Goal: Task Accomplishment & Management: Manage account settings

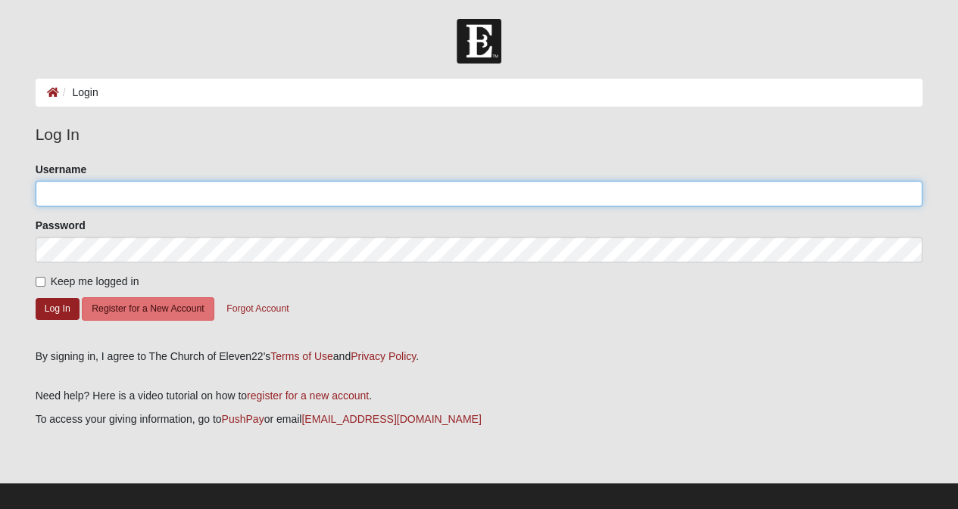
click at [70, 190] on input "Username" at bounding box center [479, 194] width 887 height 26
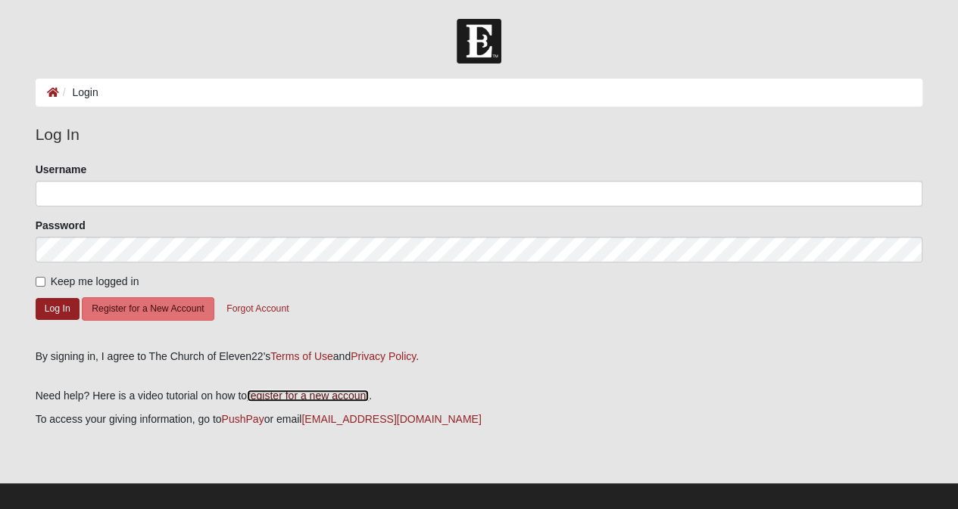
click at [350, 394] on link "register for a new account" at bounding box center [308, 396] width 122 height 12
click at [277, 307] on button "Forgot Account" at bounding box center [257, 308] width 82 height 23
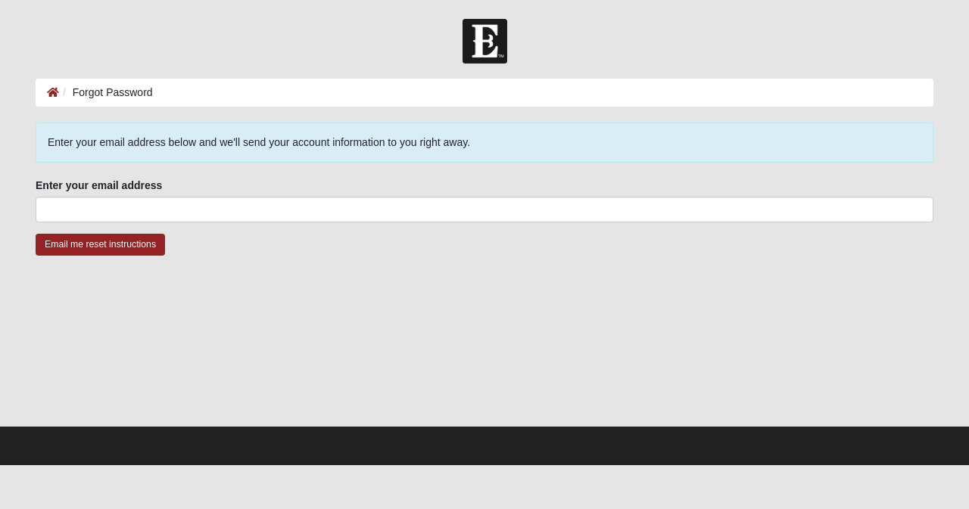
drag, startPoint x: 191, startPoint y: 428, endPoint x: 162, endPoint y: 402, distance: 38.6
drag, startPoint x: 162, startPoint y: 402, endPoint x: 503, endPoint y: 308, distance: 353.3
click at [503, 308] on div at bounding box center [485, 349] width 898 height 151
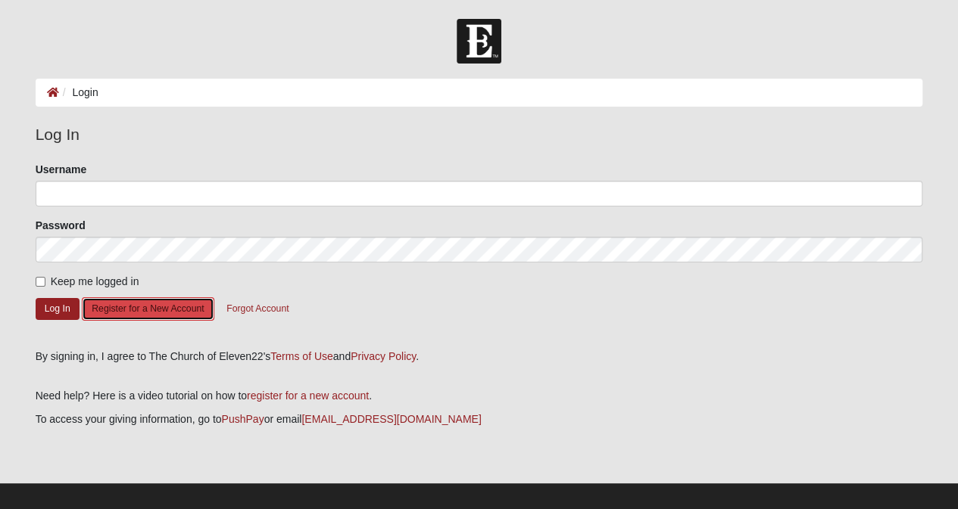
click at [185, 304] on button "Register for a New Account" at bounding box center [148, 308] width 132 height 23
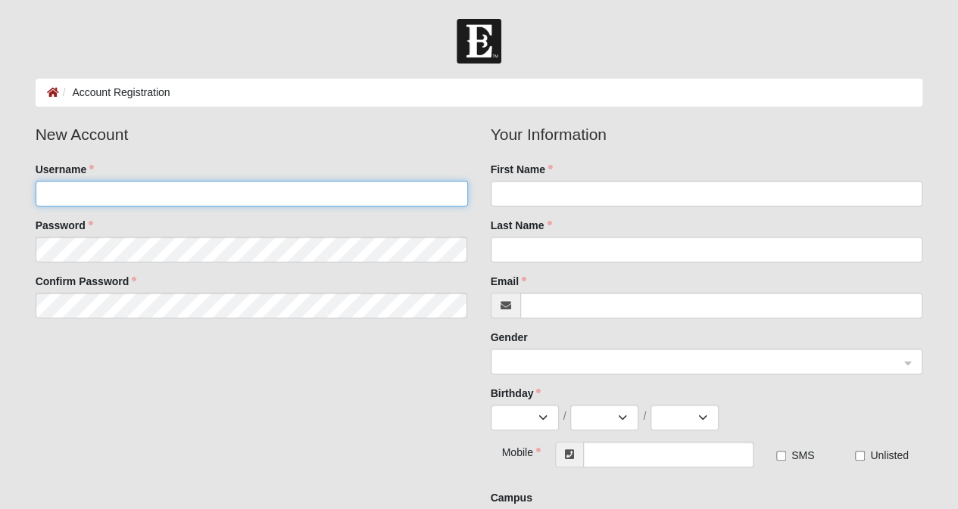
click at [135, 185] on input "Username" at bounding box center [252, 194] width 432 height 26
type input "b"
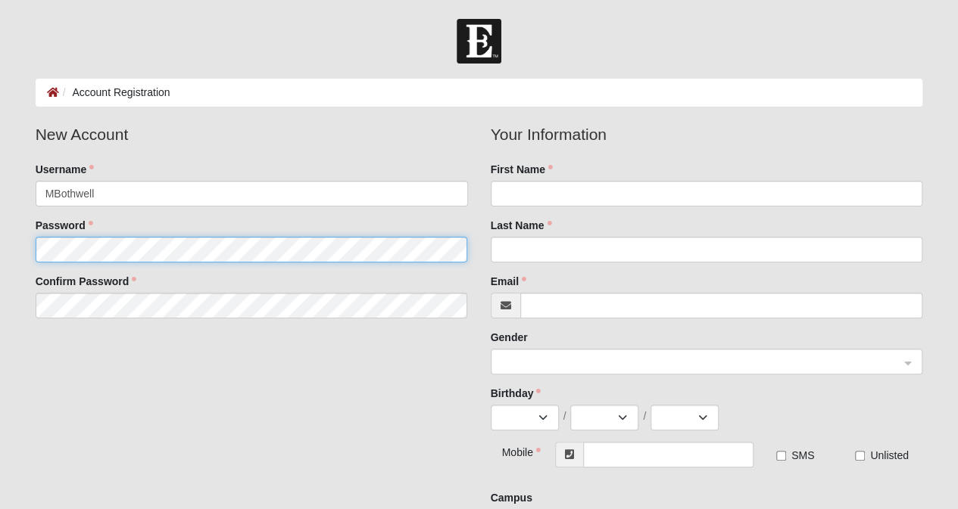
click at [139, 248] on fieldset "New Account Username MBothwell Password Confirm Password" at bounding box center [251, 226] width 455 height 207
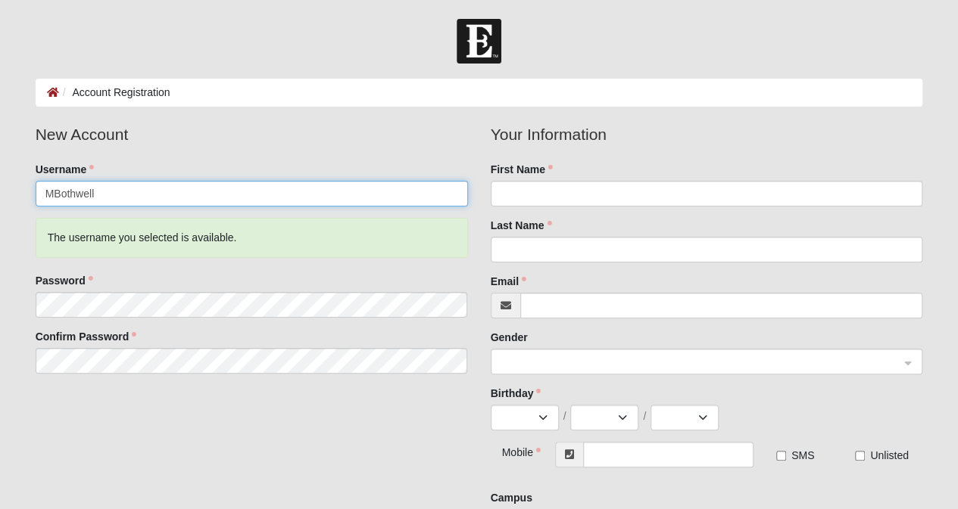
drag, startPoint x: 121, startPoint y: 199, endPoint x: 6, endPoint y: 202, distance: 115.1
click at [6, 203] on form "Log In Account Registration Account Registration Error Please correct the follo…" at bounding box center [479, 398] width 958 height 758
type input "[PERSON_NAME][EMAIL_ADDRESS][PERSON_NAME][DOMAIN_NAME]"
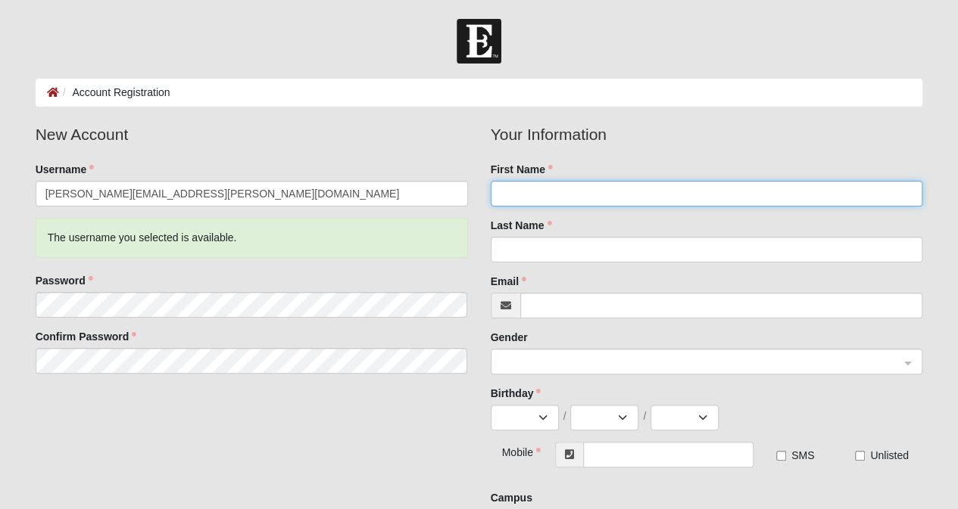
click at [519, 189] on input "First Name" at bounding box center [707, 194] width 432 height 26
type input "[PERSON_NAME]"
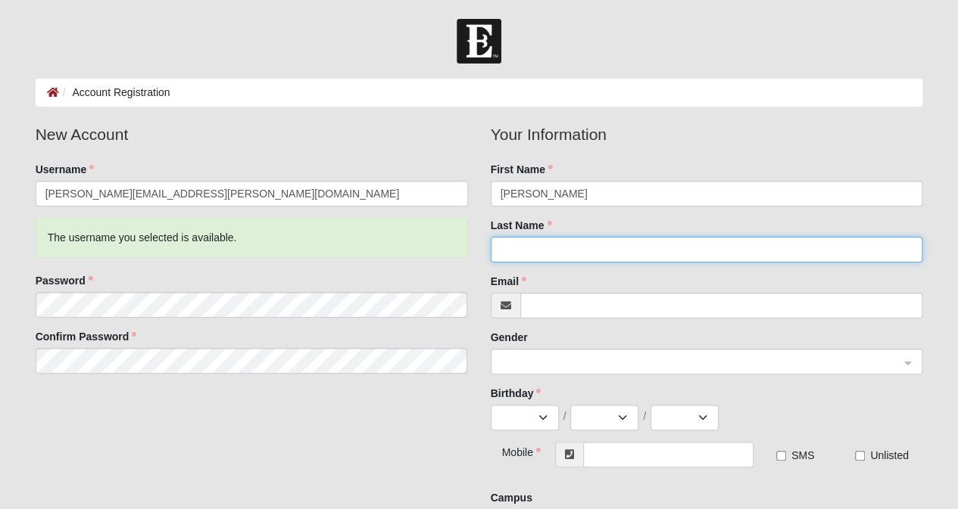
type input "[PERSON_NAME]"
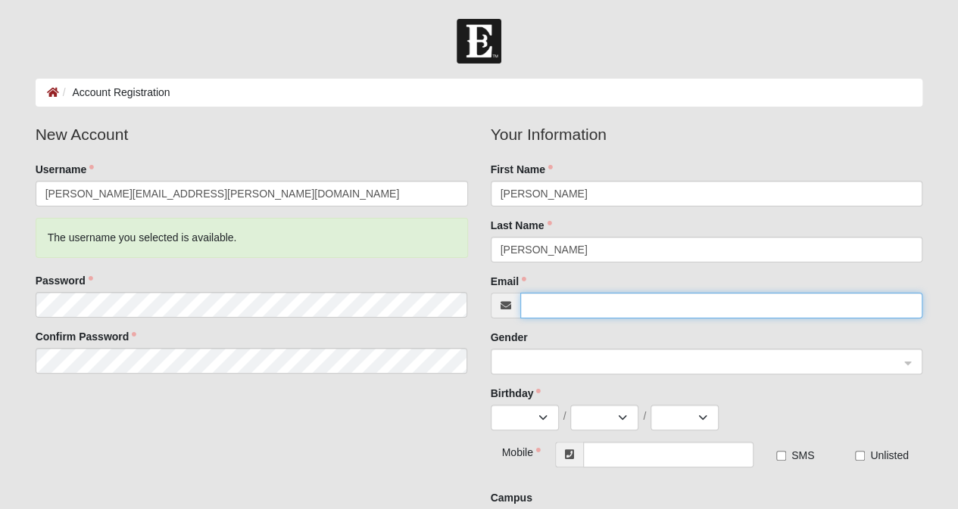
type input "[PERSON_NAME][EMAIL_ADDRESS][PERSON_NAME][DOMAIN_NAME]"
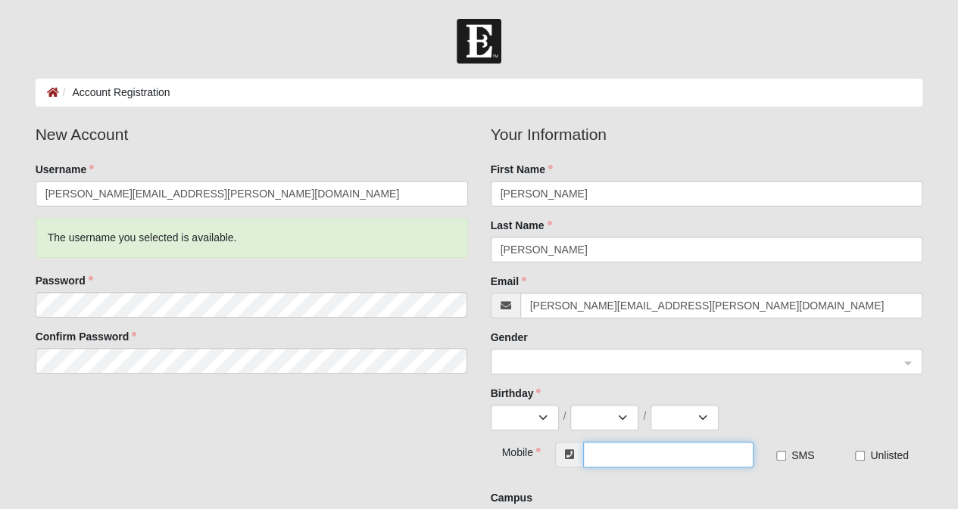
type input "[PHONE_NUMBER]"
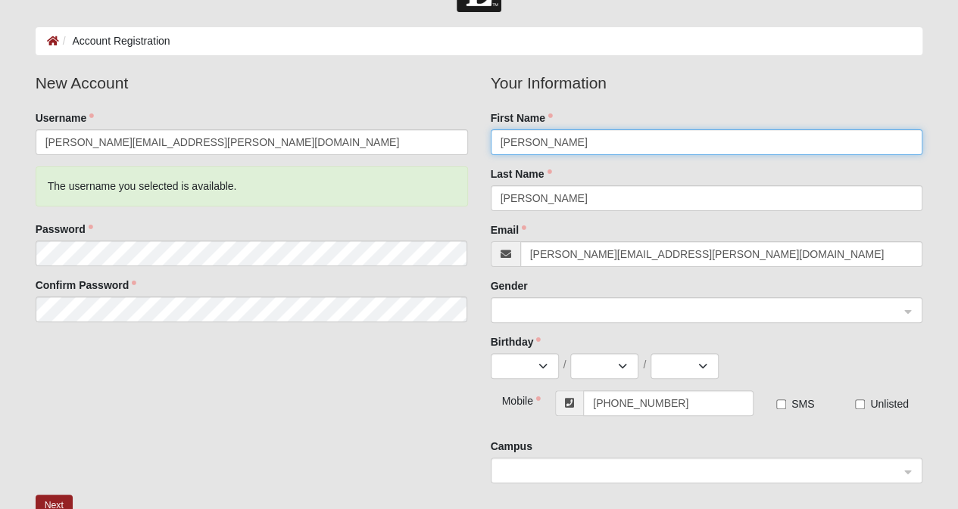
scroll to position [76, 0]
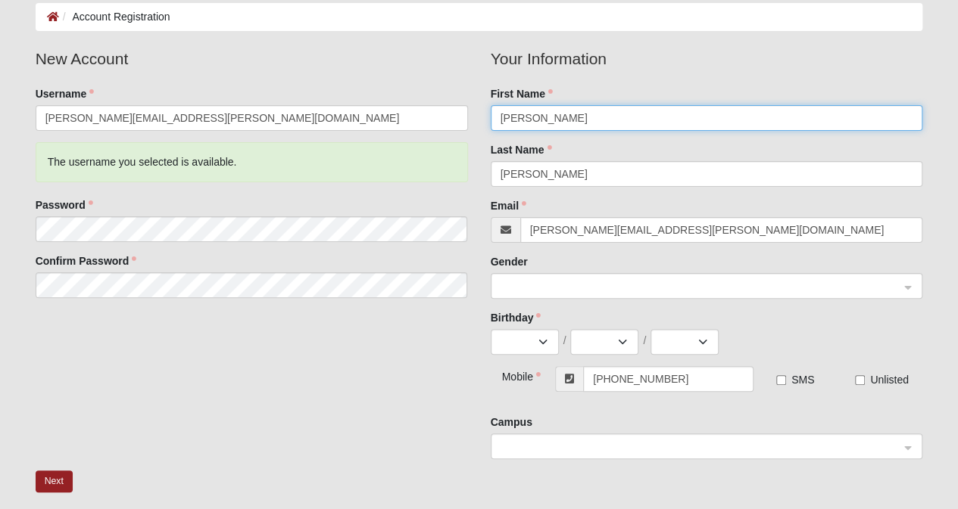
click at [804, 294] on span at bounding box center [699, 287] width 399 height 17
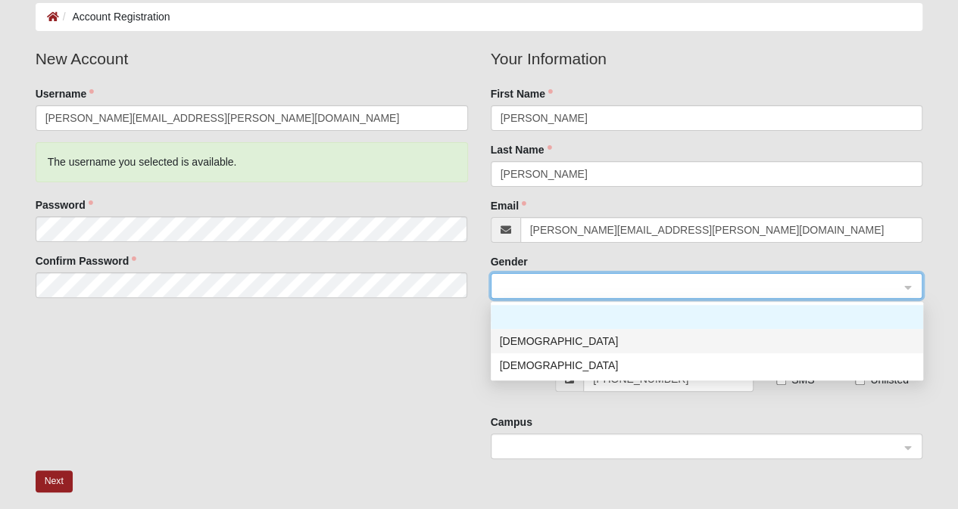
click at [544, 340] on div "Male" at bounding box center [707, 341] width 414 height 17
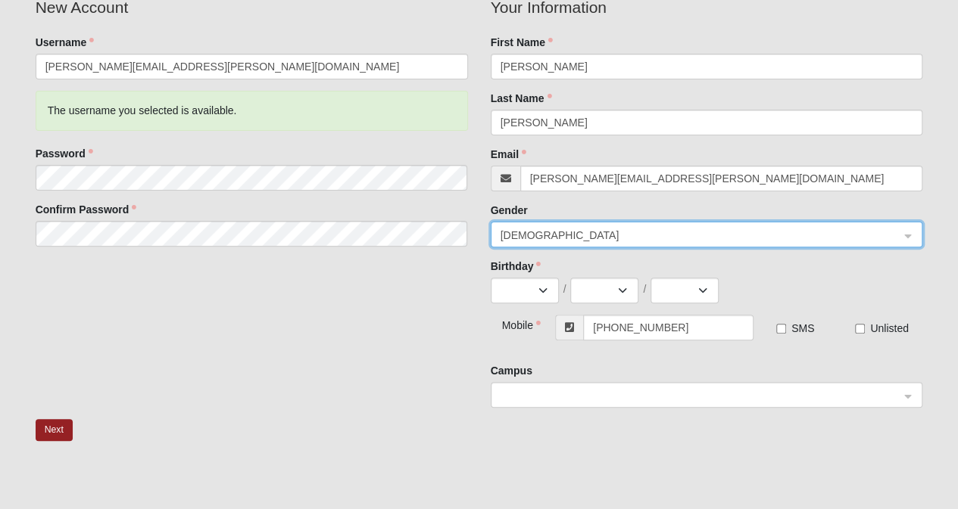
scroll to position [151, 0]
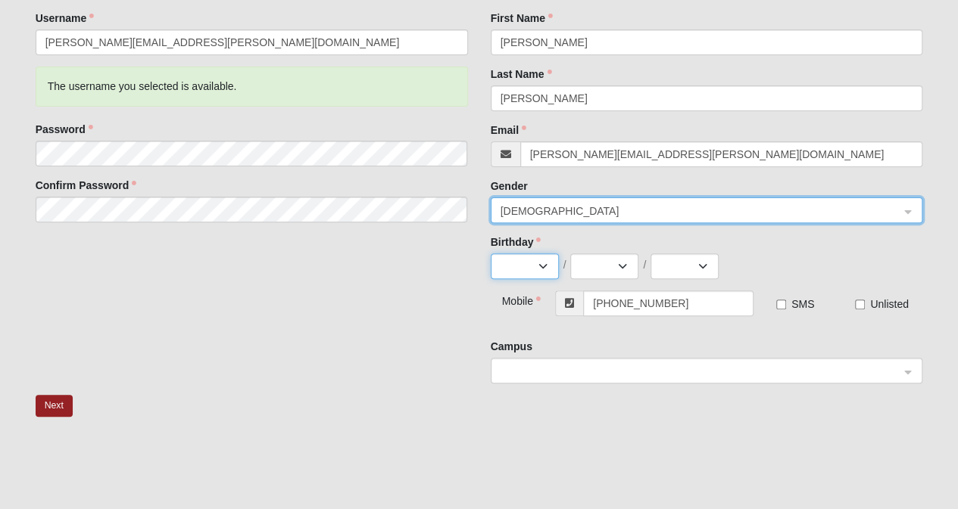
click at [540, 266] on select "Jan Feb Mar Apr May Jun Jul Aug Sep Oct Nov Dec" at bounding box center [525, 267] width 68 height 26
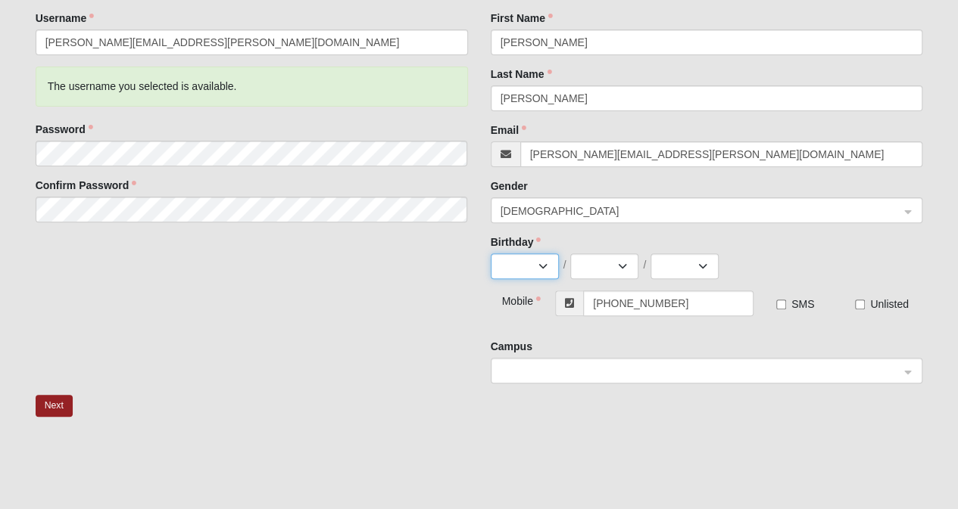
select select "5"
click at [491, 254] on select "Jan Feb Mar Apr May Jun Jul Aug Sep Oct Nov Dec" at bounding box center [525, 267] width 68 height 26
click at [616, 266] on select "1 2 3 4 5 6 7 8 9 10 11 12 13 14 15 16 17 18 19 20 21 22 23 24 25 26 27 28 29 3…" at bounding box center [604, 267] width 68 height 26
select select "30"
click at [570, 254] on select "1 2 3 4 5 6 7 8 9 10 11 12 13 14 15 16 17 18 19 20 21 22 23 24 25 26 27 28 29 3…" at bounding box center [604, 267] width 68 height 26
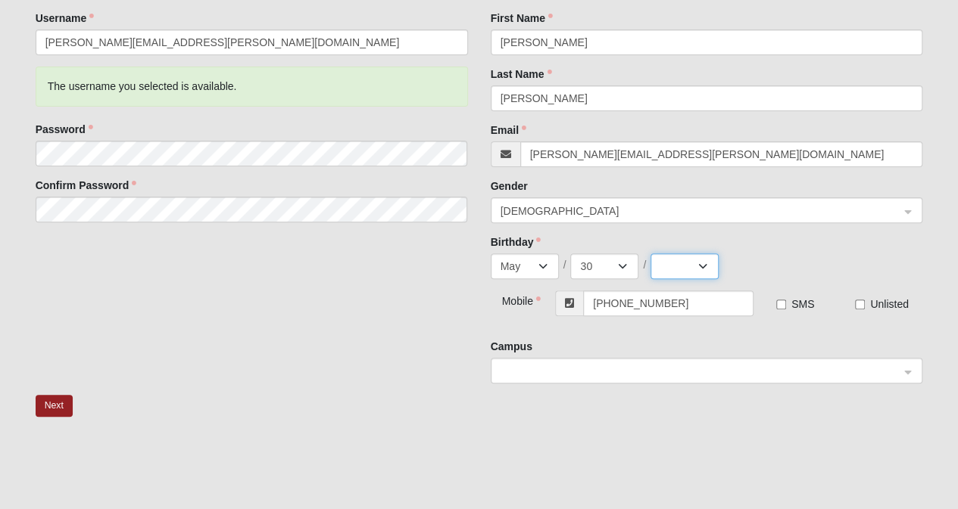
click at [684, 264] on select "2025 2024 2023 2022 2021 2020 2019 2018 2017 2016 2015 2014 2013 2012 2011 2010…" at bounding box center [684, 267] width 68 height 26
select select "1977"
click at [650, 254] on select "2025 2024 2023 2022 2021 2020 2019 2018 2017 2016 2015 2014 2013 2012 2011 2010…" at bounding box center [684, 267] width 68 height 26
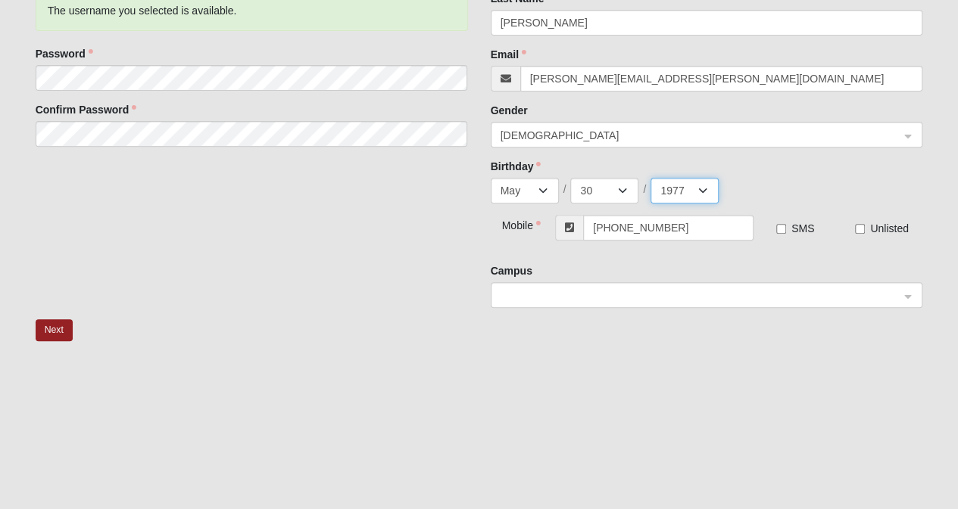
click at [710, 291] on span at bounding box center [699, 296] width 399 height 17
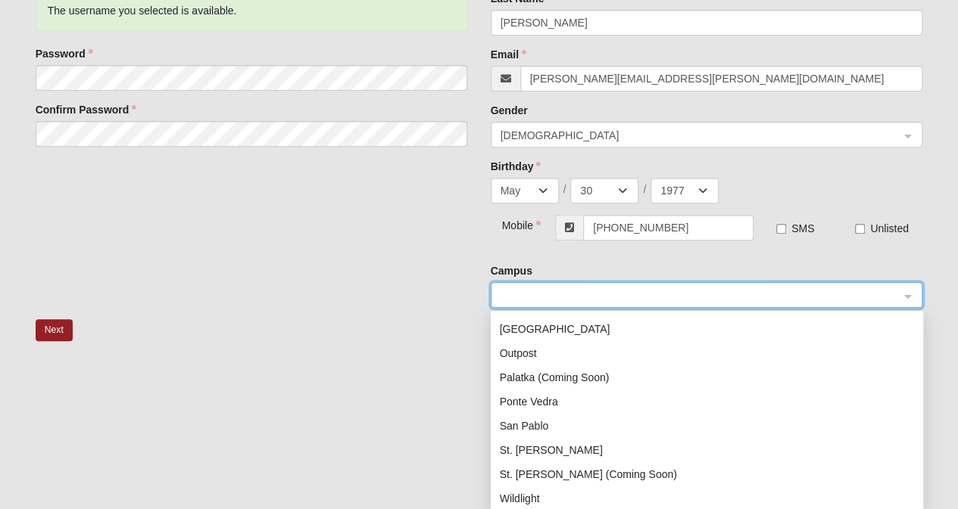
scroll to position [194, 0]
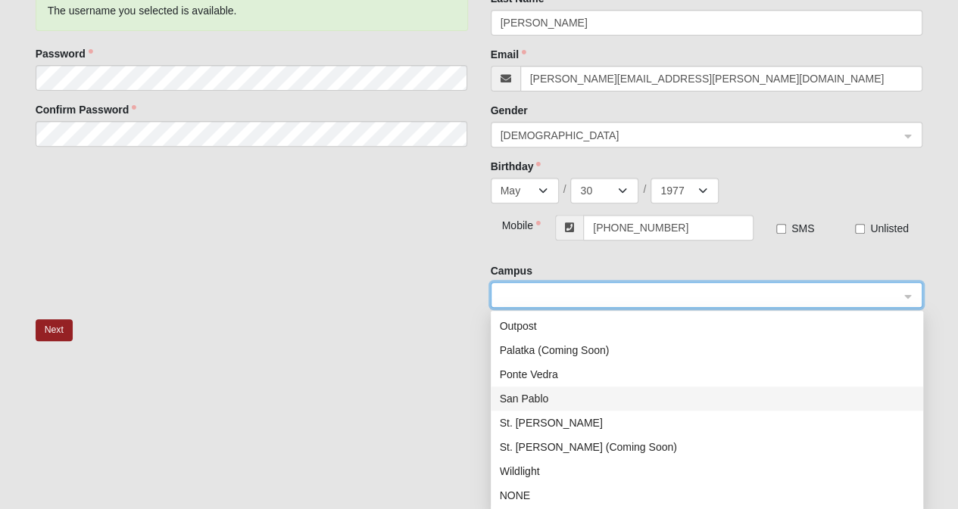
click at [545, 400] on div "San Pablo" at bounding box center [707, 399] width 414 height 17
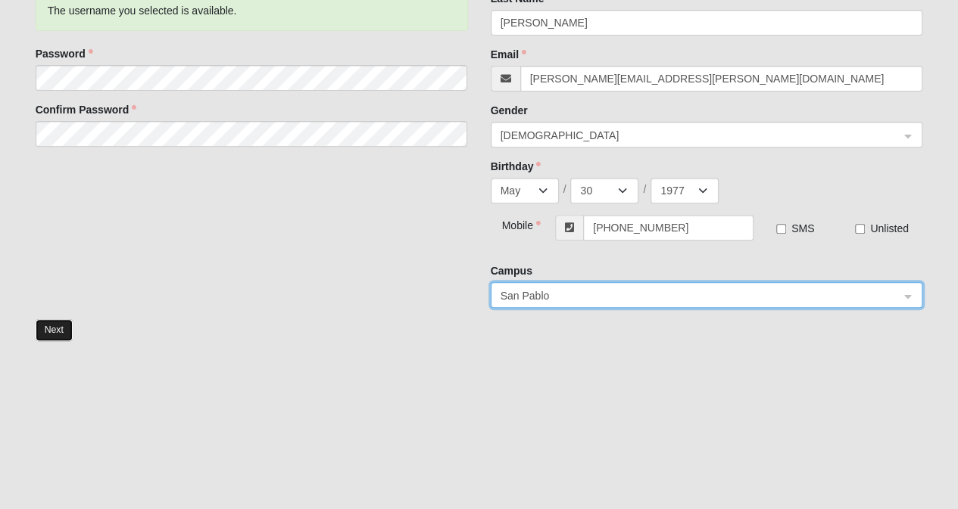
click at [56, 331] on button "Next" at bounding box center [54, 330] width 37 height 22
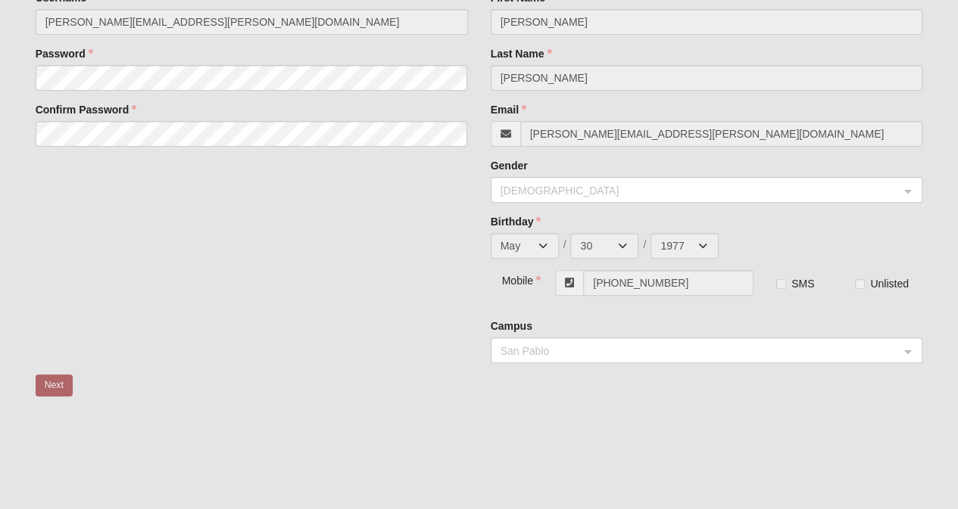
scroll to position [5, 0]
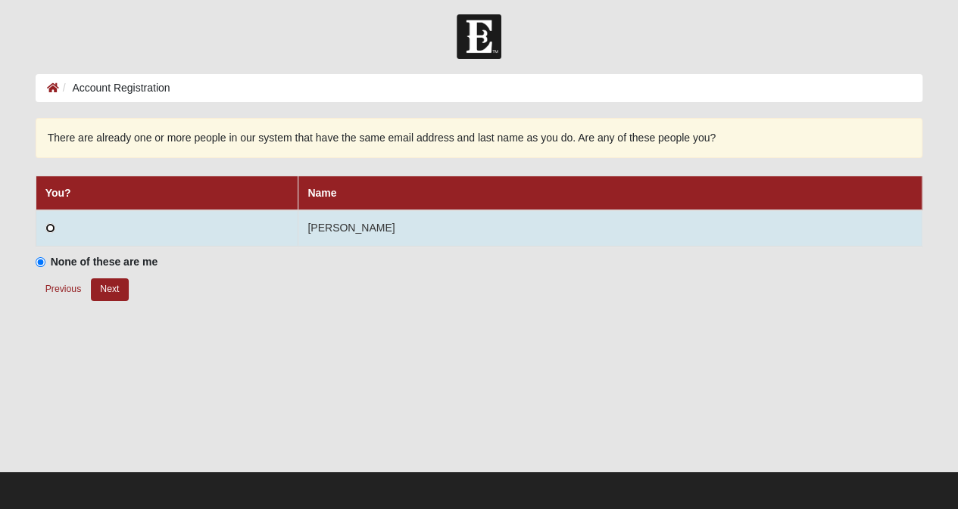
click at [51, 229] on input "radio" at bounding box center [50, 228] width 10 height 10
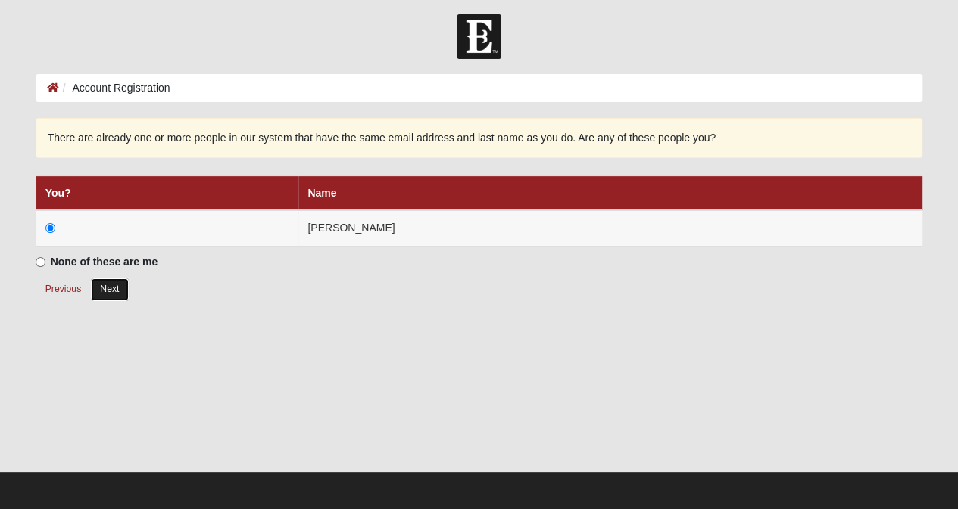
click at [112, 288] on button "Next" at bounding box center [109, 290] width 37 height 22
radio input "true"
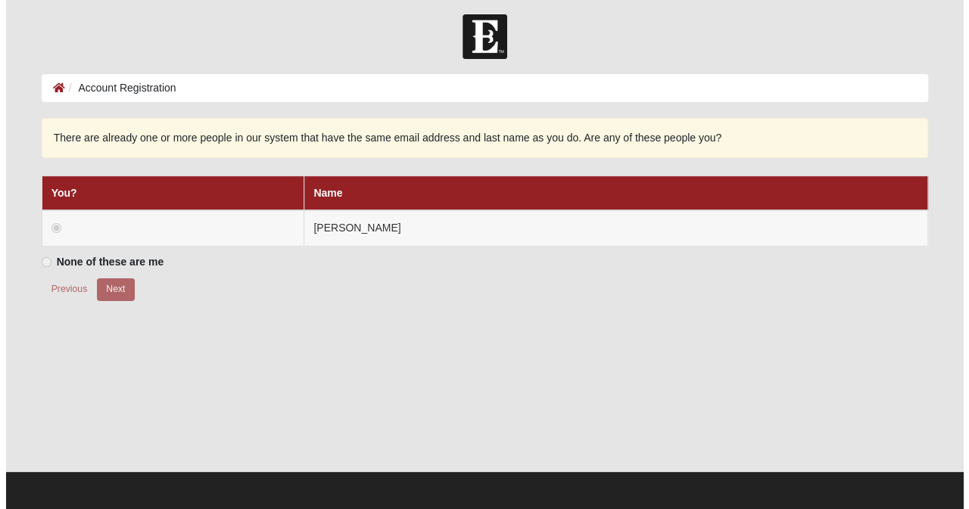
scroll to position [0, 0]
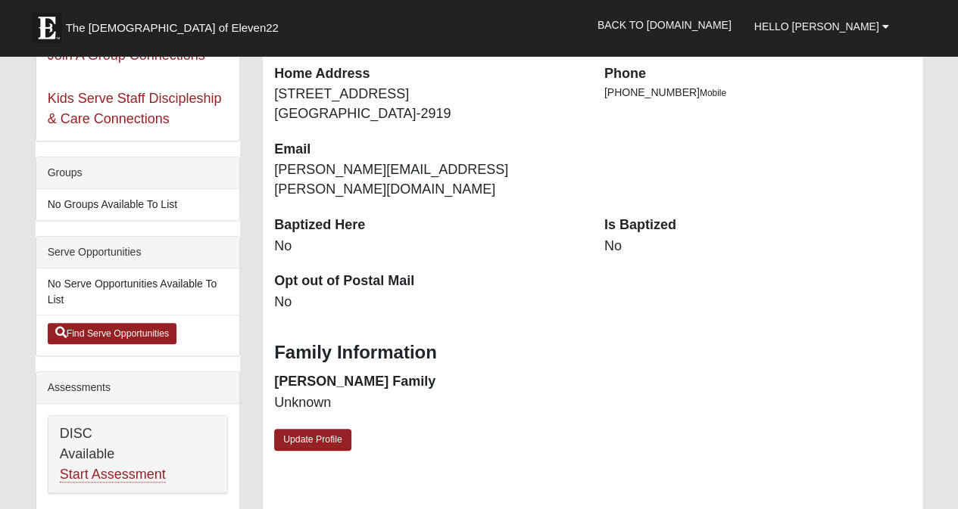
scroll to position [303, 0]
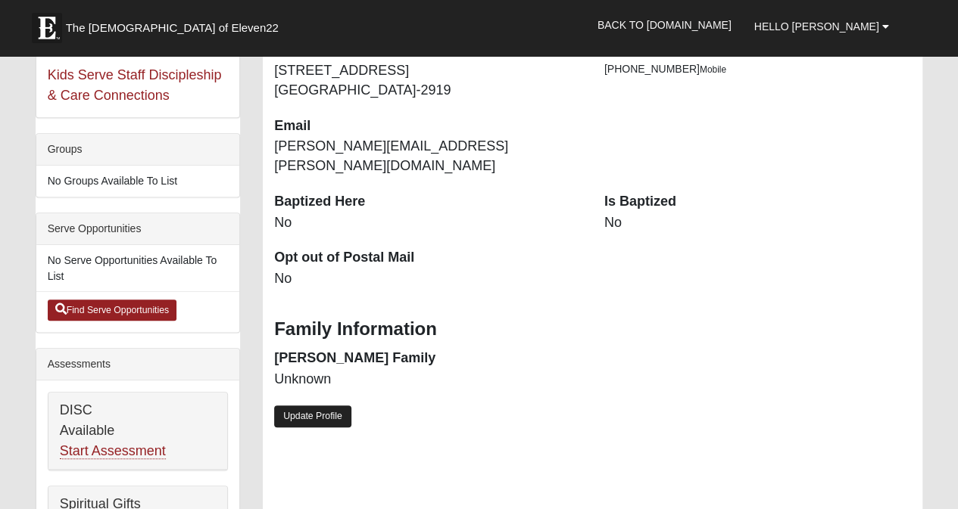
click at [329, 406] on link "Update Profile" at bounding box center [312, 417] width 77 height 22
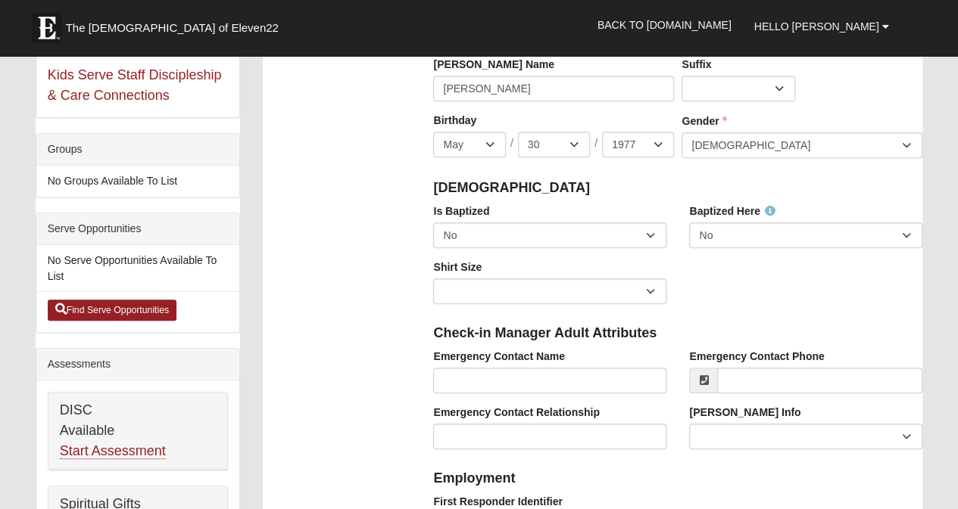
scroll to position [378, 0]
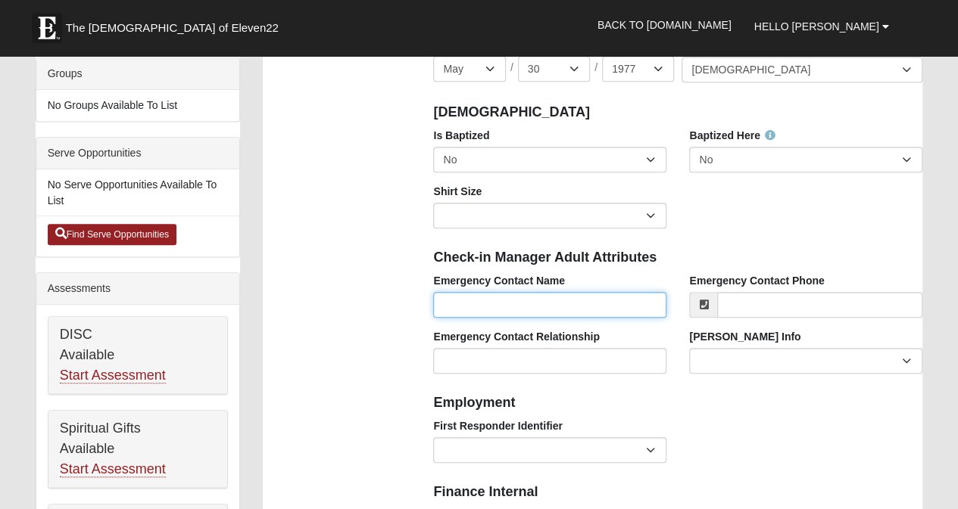
click at [485, 302] on input "Emergency Contact Name" at bounding box center [549, 305] width 233 height 26
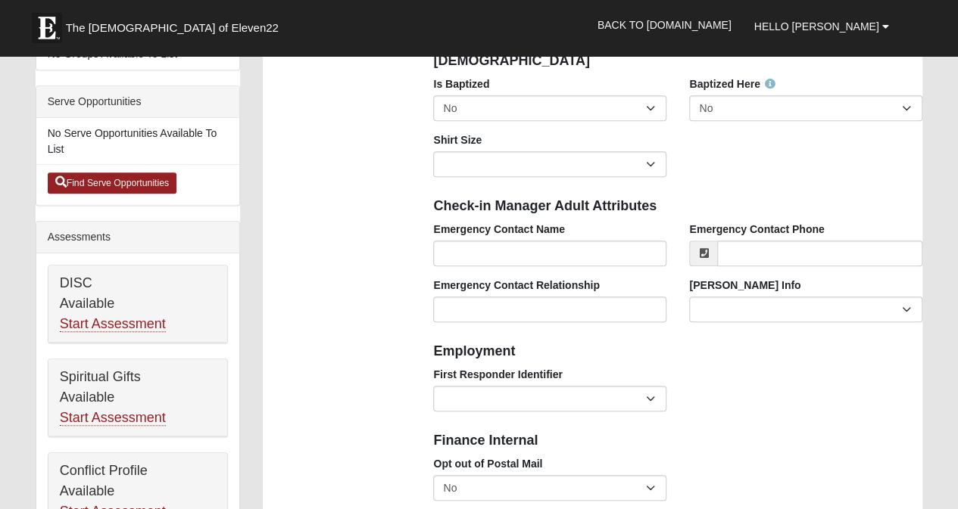
scroll to position [454, 0]
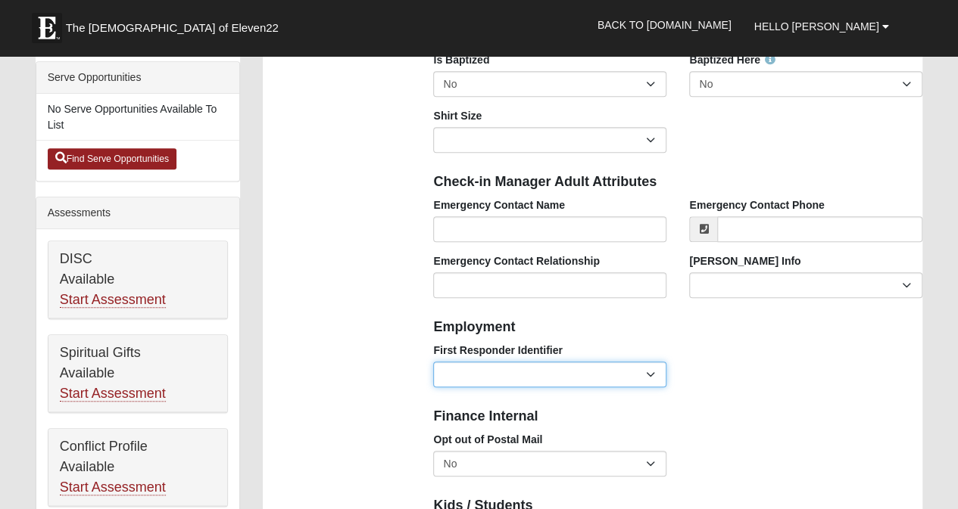
click at [500, 369] on select "EMT | Paramedic | Medical Firefighter | Fire Department Police Officer | Sherif…" at bounding box center [549, 375] width 233 height 26
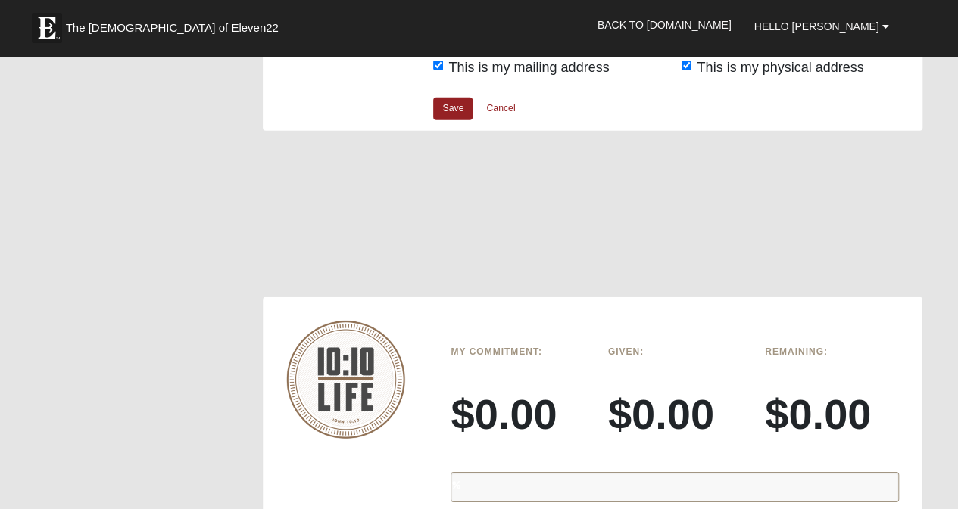
scroll to position [2044, 0]
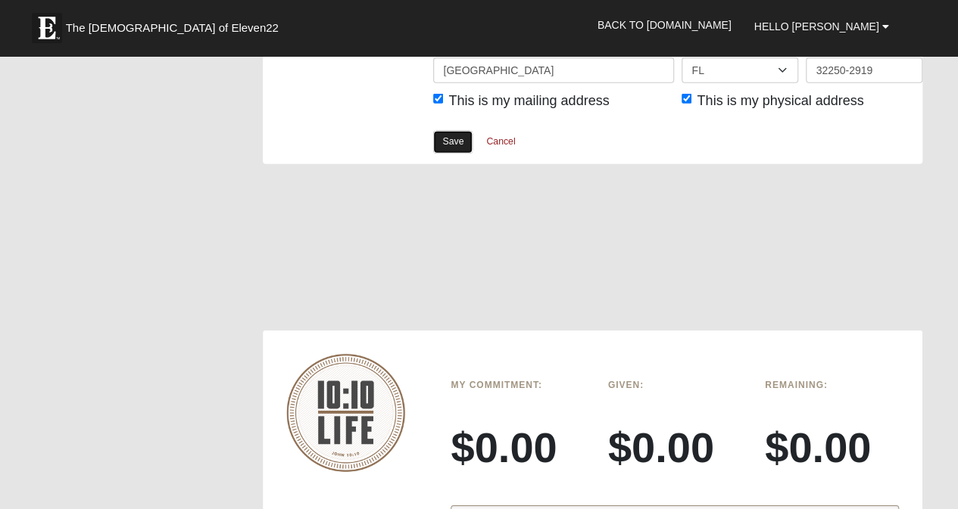
click at [454, 139] on link "Save" at bounding box center [452, 142] width 39 height 22
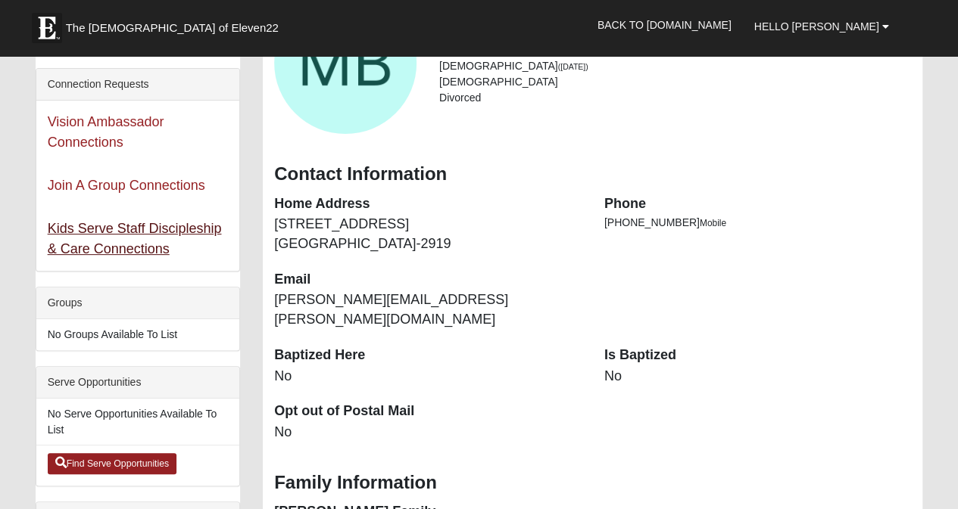
scroll to position [151, 0]
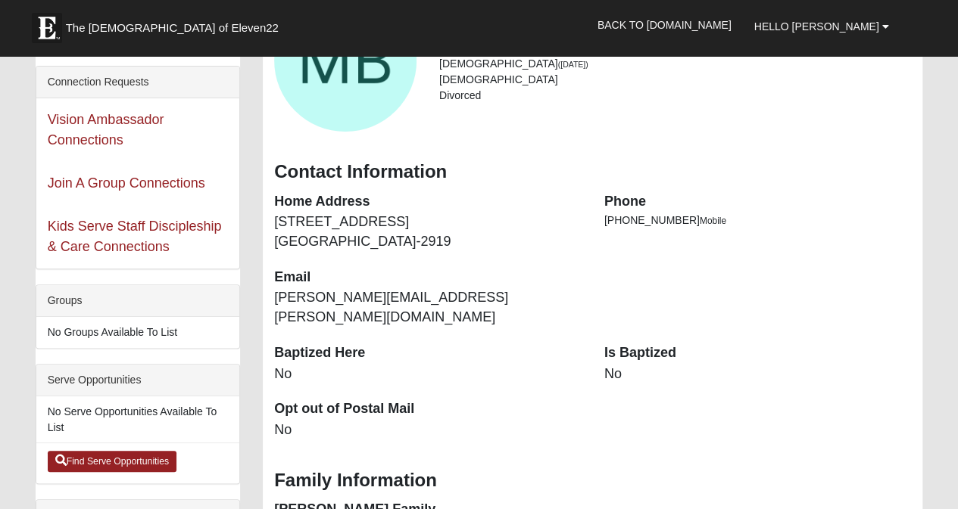
click at [105, 233] on div "Kids Serve Staff Discipleship & Care Connections" at bounding box center [137, 237] width 203 height 64
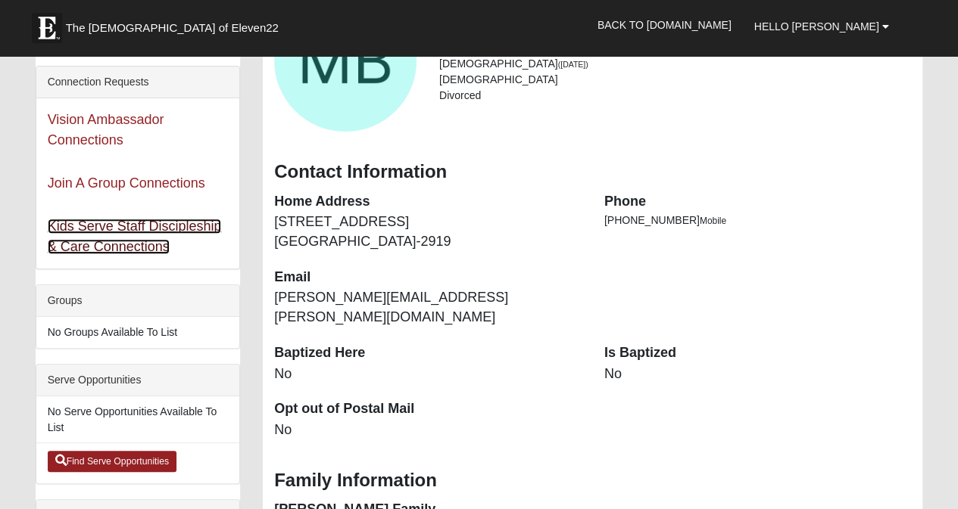
click at [105, 229] on link "Kids Serve Staff Discipleship & Care Connections" at bounding box center [135, 237] width 174 height 36
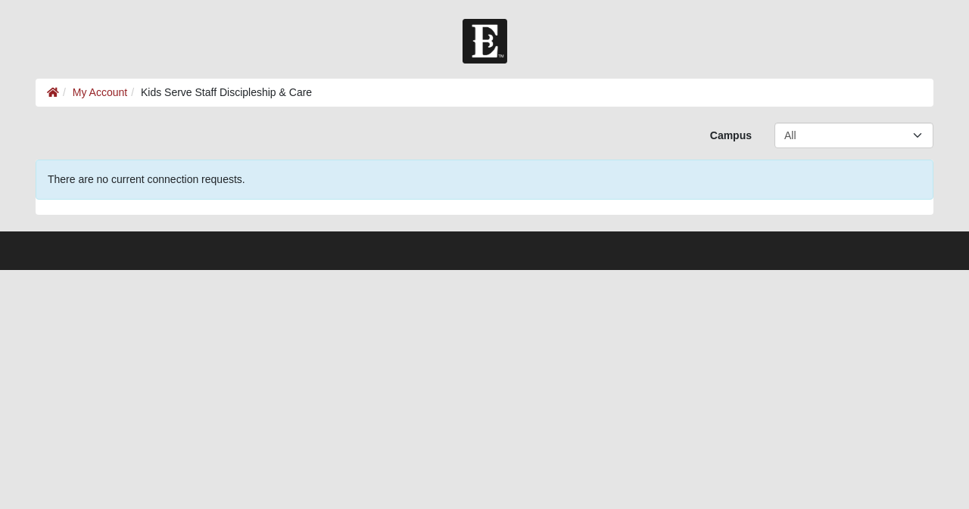
click at [372, 89] on ol "My Account Kids Serve Staff Discipleship & Care" at bounding box center [485, 93] width 898 height 28
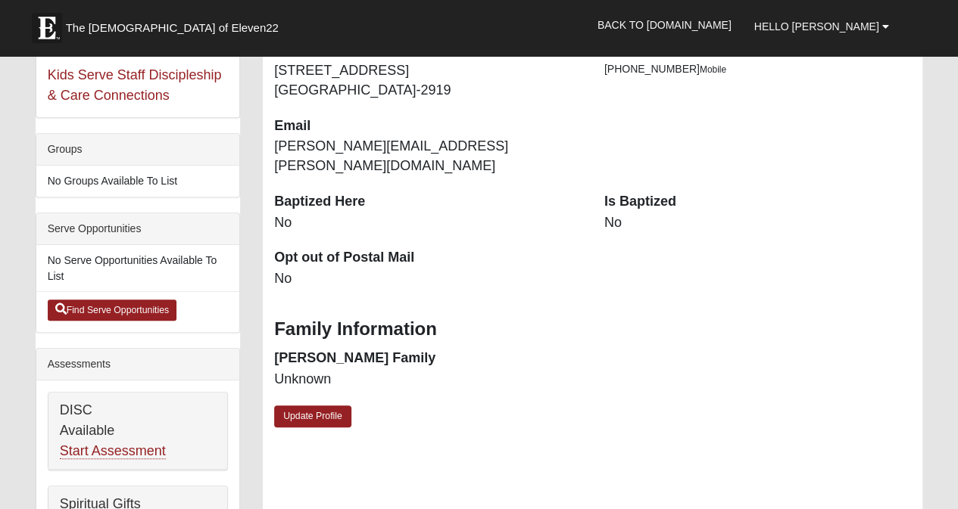
scroll to position [378, 0]
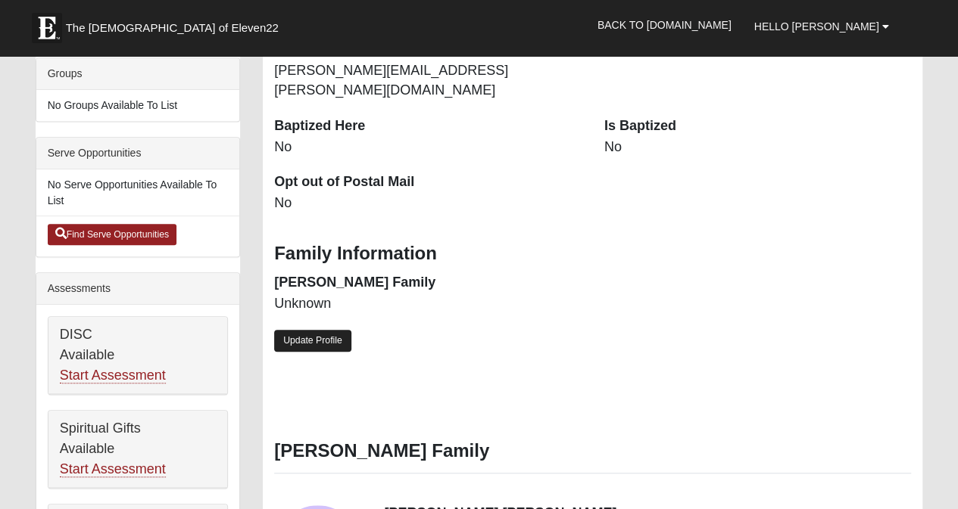
click at [332, 330] on link "Update Profile" at bounding box center [312, 341] width 77 height 22
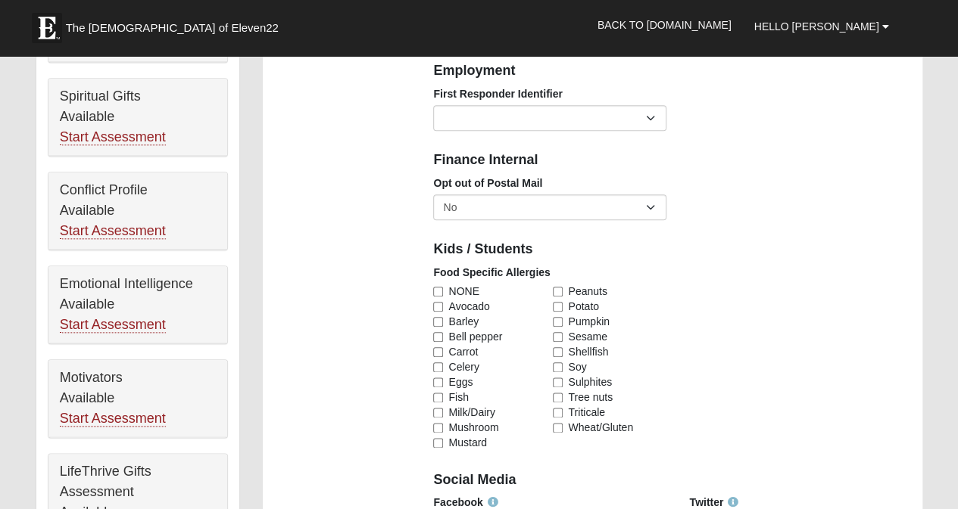
scroll to position [757, 0]
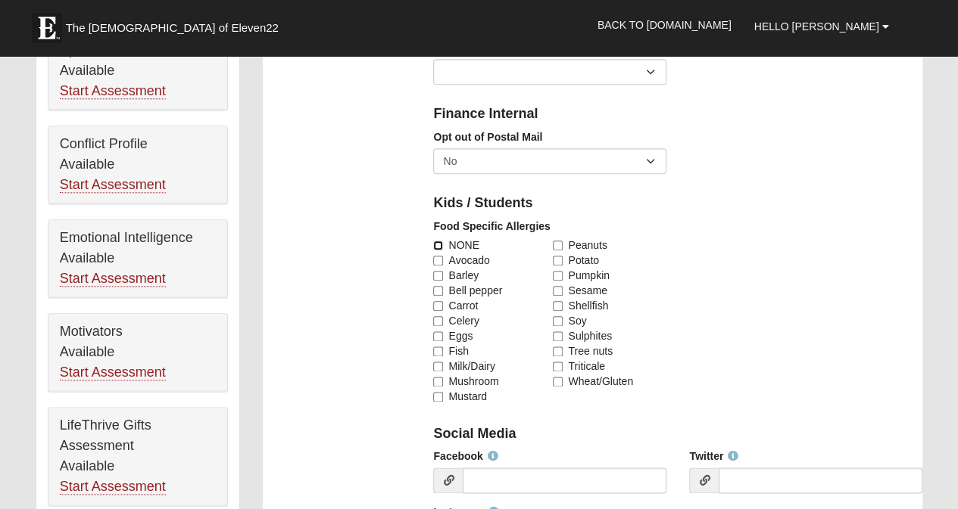
click at [439, 245] on input "NONE" at bounding box center [438, 246] width 10 height 10
checkbox input "true"
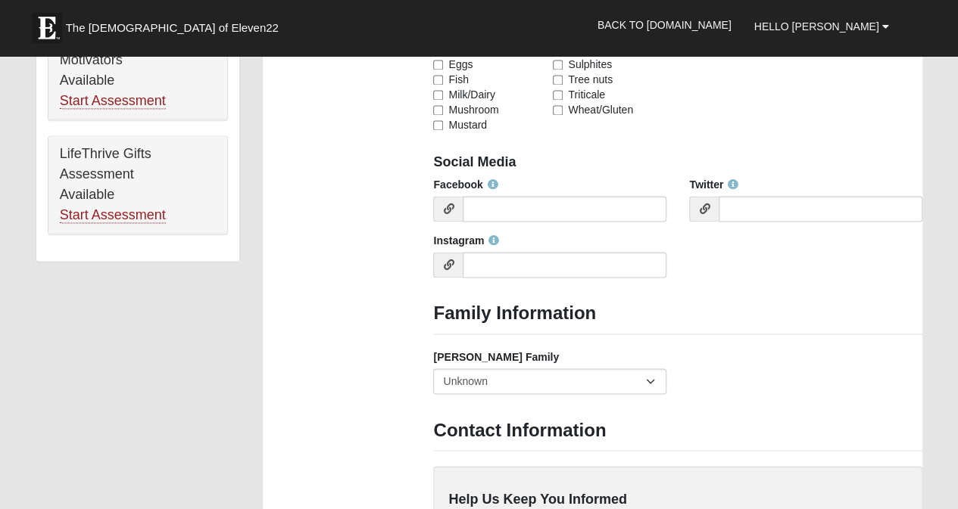
scroll to position [1060, 0]
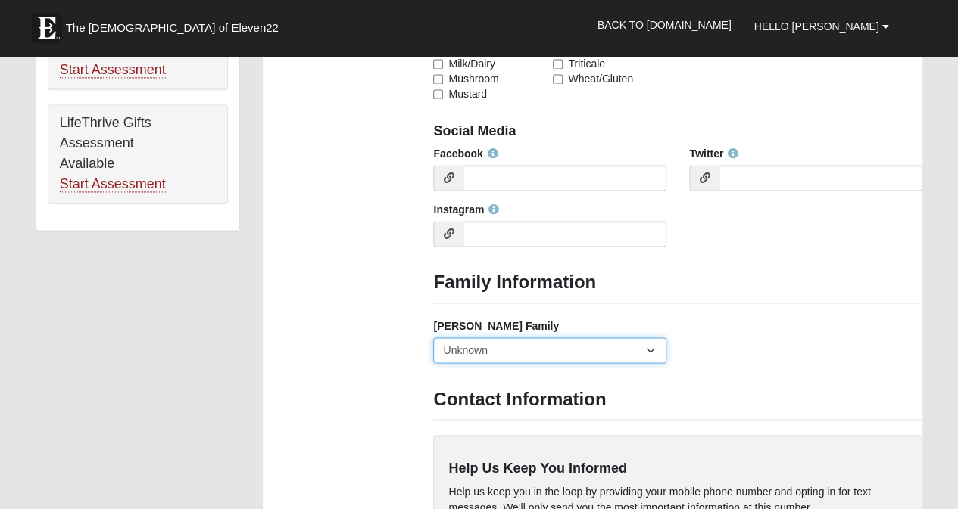
click at [652, 351] on select "Yes, we are a current foster family No, we are a former foster family No, we ha…" at bounding box center [549, 351] width 233 height 26
click at [732, 344] on div "Foster Family Yes, we are a current foster family No, we are a former foster fa…" at bounding box center [678, 347] width 512 height 56
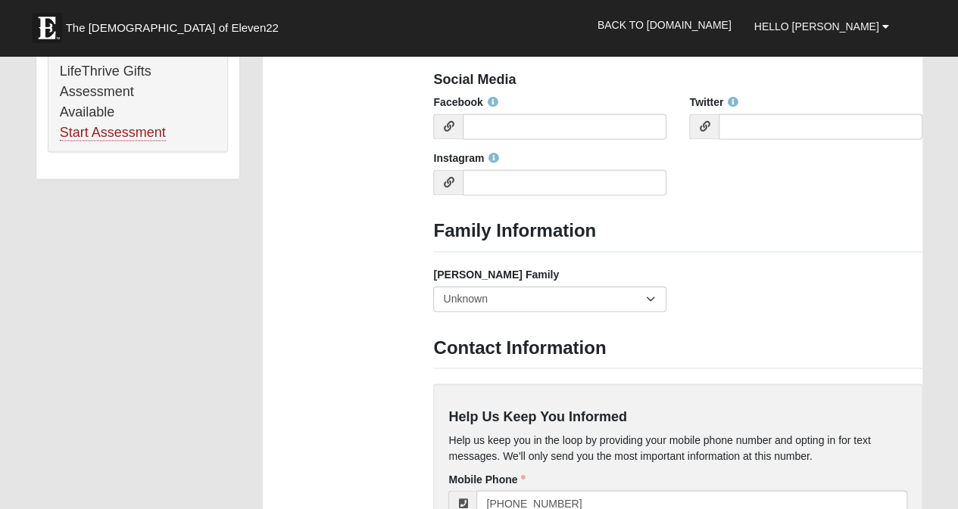
scroll to position [1135, 0]
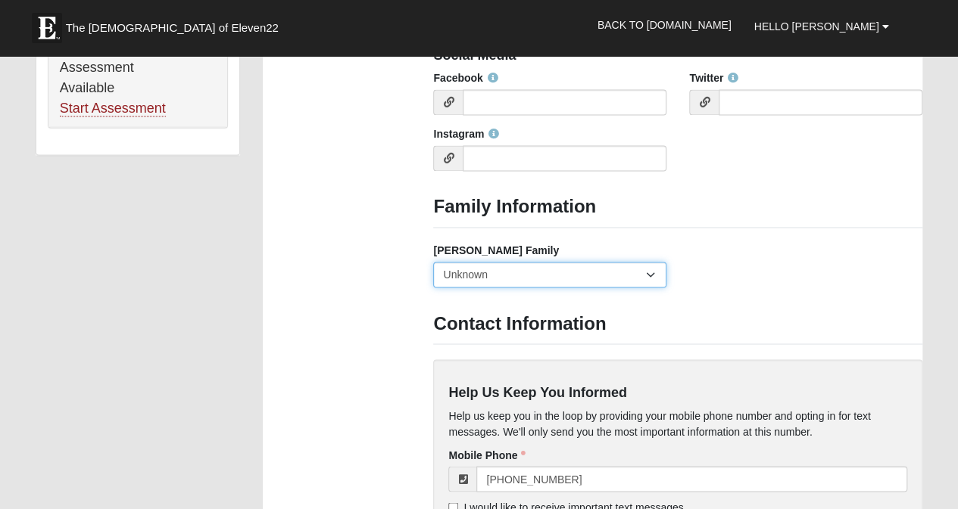
click at [656, 270] on select "Yes, we are a current foster family No, we are a former foster family No, we ha…" at bounding box center [549, 275] width 233 height 26
select select "2891"
click at [433, 262] on select "Yes, we are a current foster family No, we are a former foster family No, we ha…" at bounding box center [549, 275] width 233 height 26
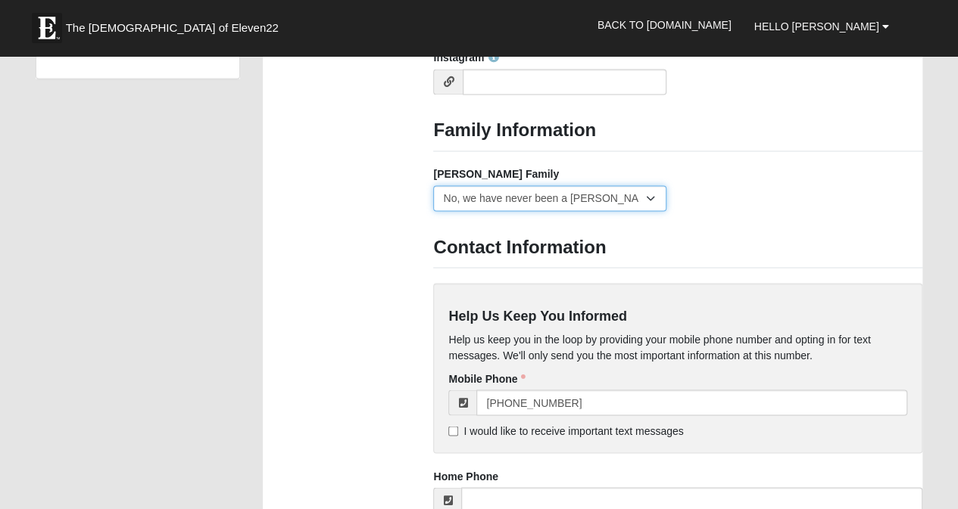
scroll to position [1287, 0]
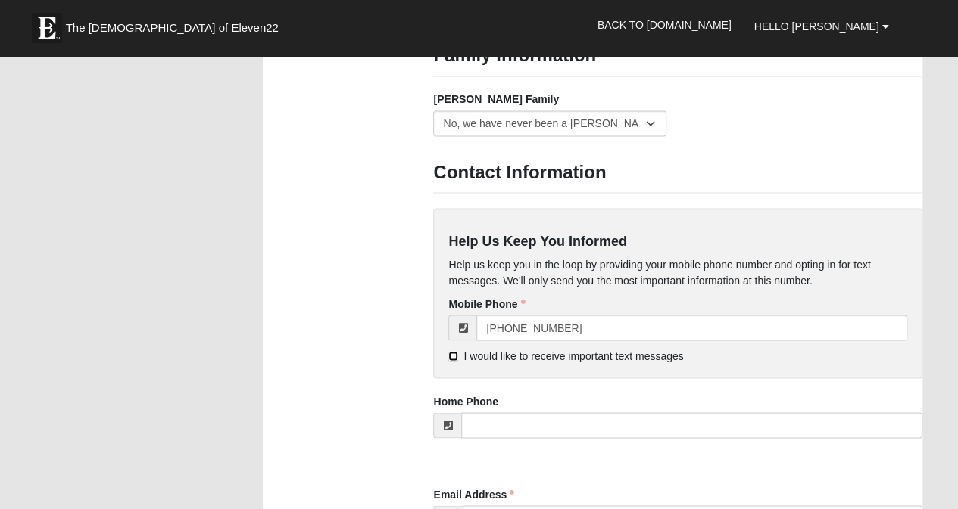
click at [455, 357] on input "I would like to receive important text messages" at bounding box center [453, 356] width 10 height 10
checkbox input "true"
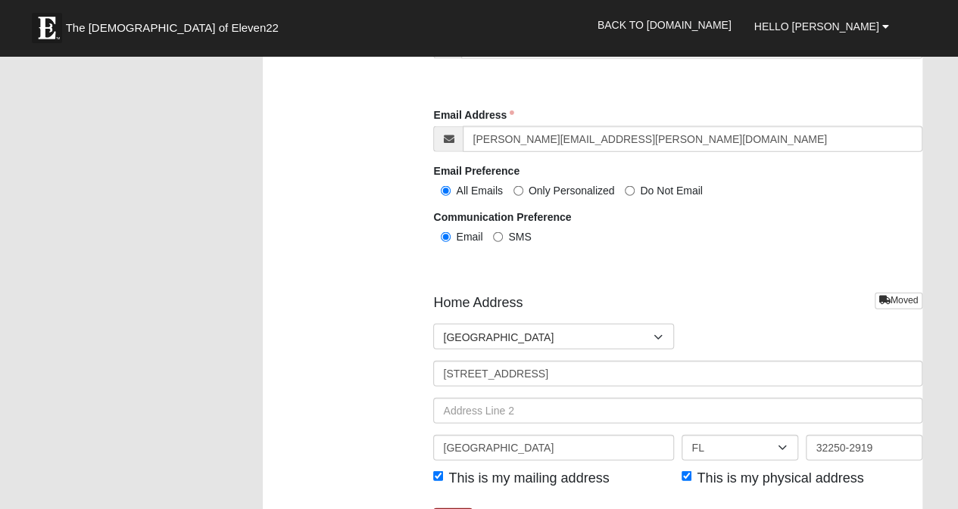
scroll to position [1817, 0]
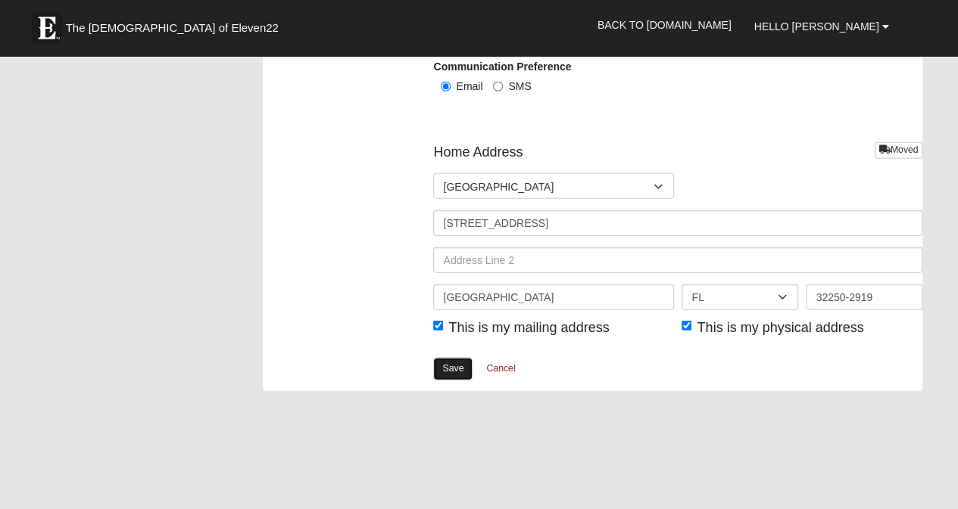
click at [456, 365] on link "Save" at bounding box center [452, 369] width 39 height 22
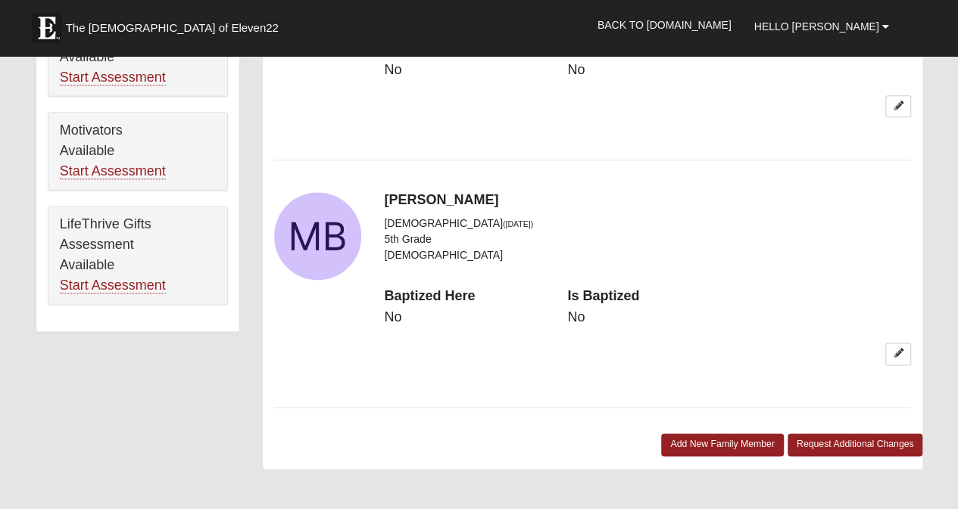
scroll to position [984, 0]
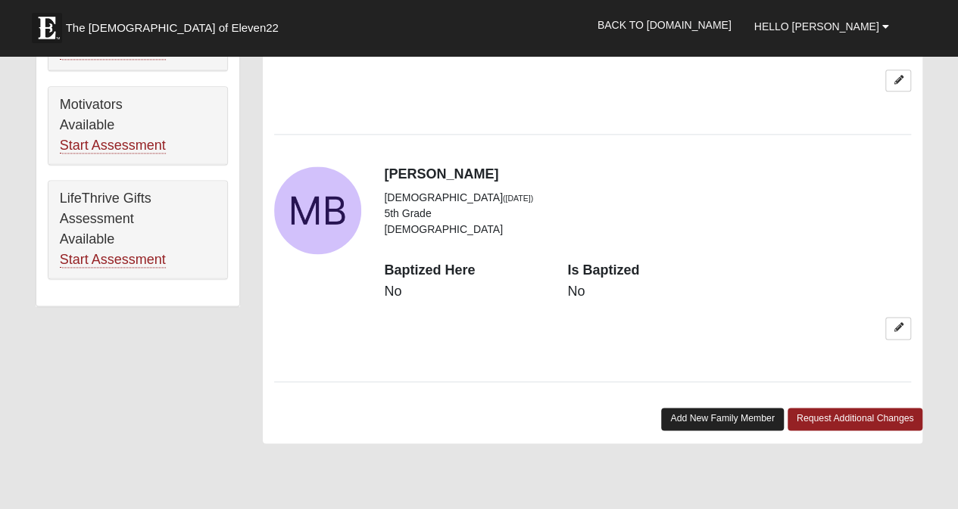
click at [710, 408] on link "Add New Family Member" at bounding box center [722, 419] width 123 height 22
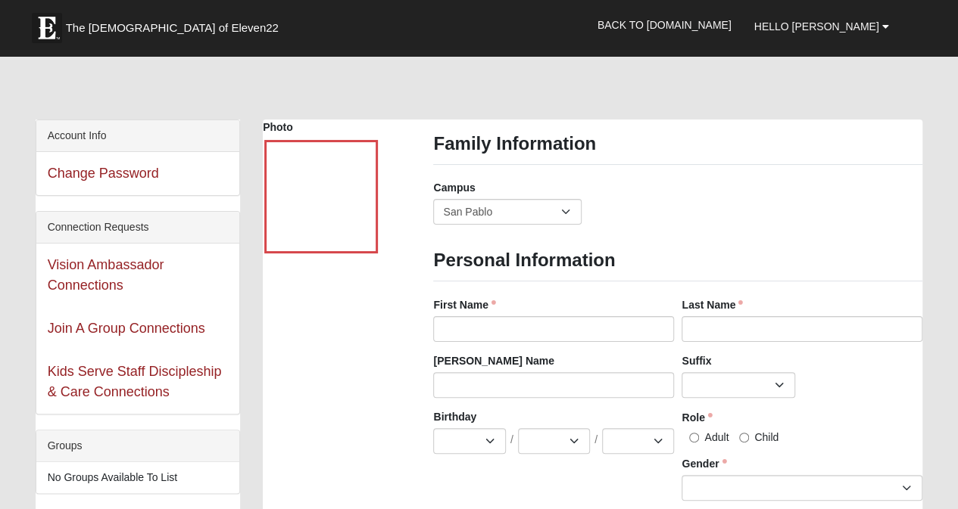
scroll to position [0, 0]
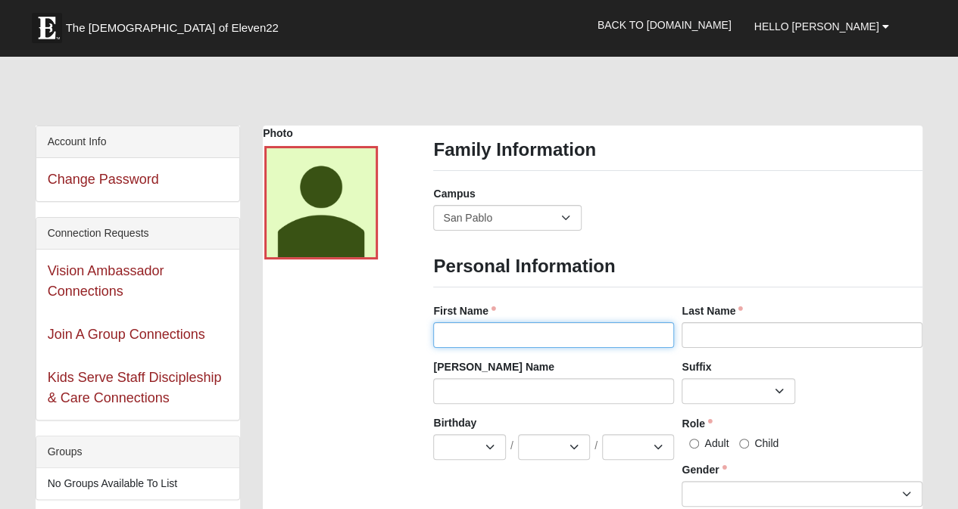
click at [459, 334] on input "First Name" at bounding box center [553, 335] width 241 height 26
type input "[PERSON_NAME]"
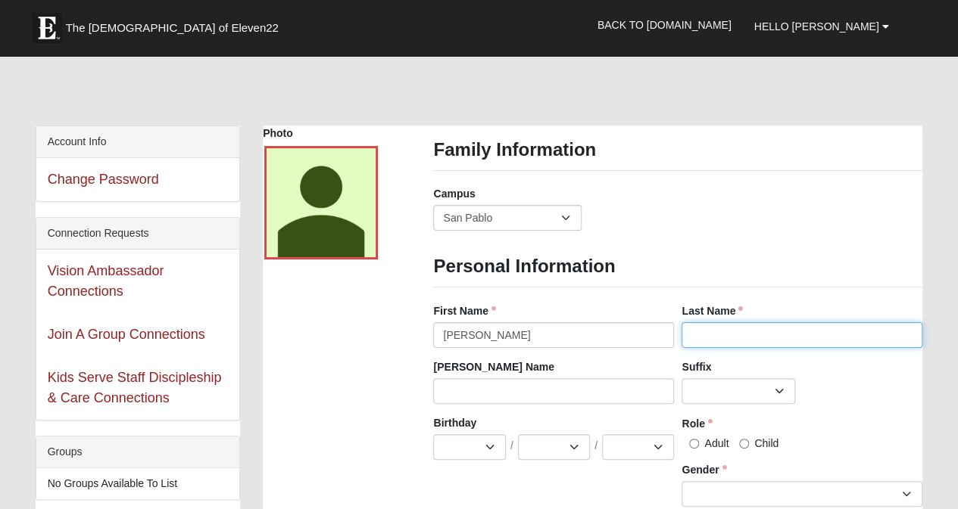
click at [737, 325] on input "Last Name" at bounding box center [801, 335] width 241 height 26
type input "[PERSON_NAME]"
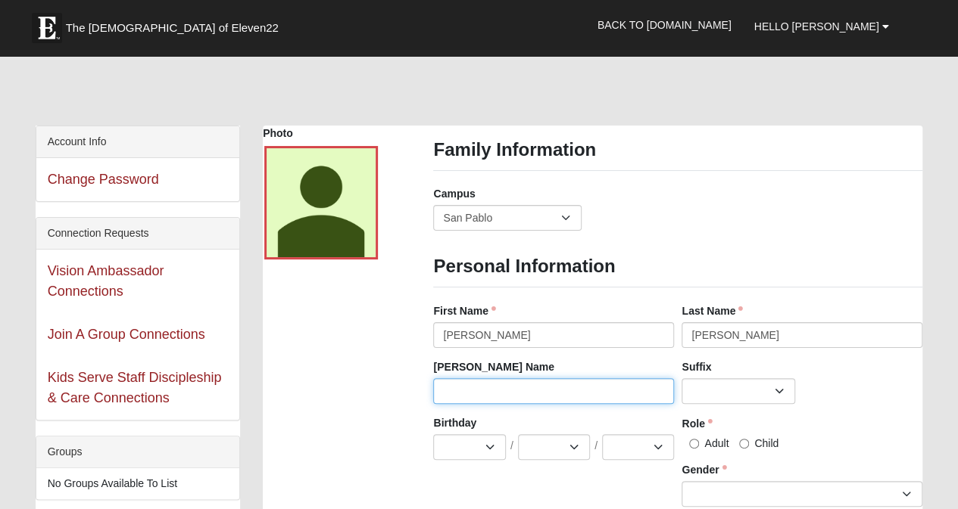
type input "Matthew"
type input "9043866640"
type input "[PERSON_NAME][EMAIL_ADDRESS][PERSON_NAME][DOMAIN_NAME]"
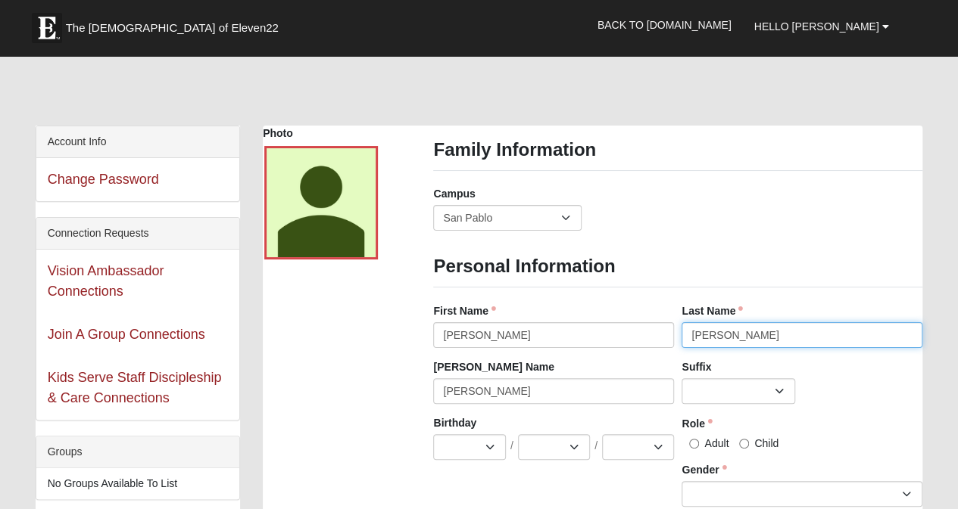
type input "[PHONE_NUMBER]"
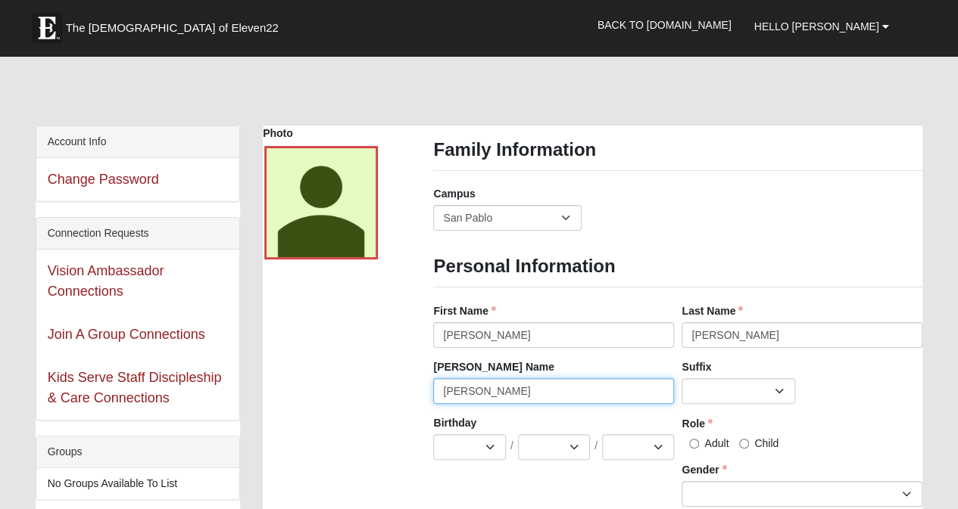
drag, startPoint x: 477, startPoint y: 391, endPoint x: 390, endPoint y: 397, distance: 87.2
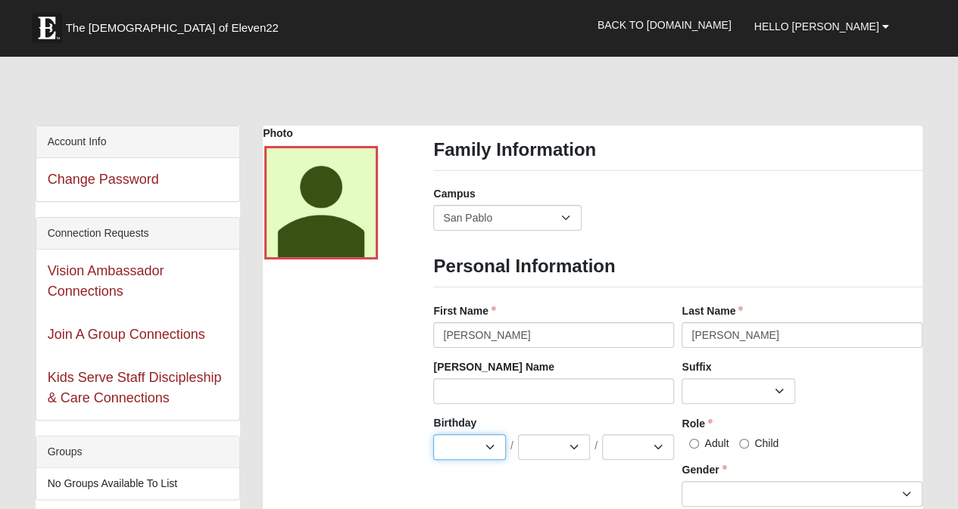
click at [468, 442] on select "Jan Feb Mar Apr May Jun Jul Aug Sep Oct Nov Dec" at bounding box center [469, 448] width 72 height 26
select select "9"
click at [433, 435] on select "Jan Feb Mar Apr May Jun Jul Aug Sep Oct Nov Dec" at bounding box center [469, 448] width 72 height 26
click at [548, 446] on select "1 2 3 4 5 6 7 8 9 10 11 12 13 14 15 16 17 18 19 20 21 22 23 24 25 26 27 28 29 3…" at bounding box center [554, 448] width 72 height 26
select select "1"
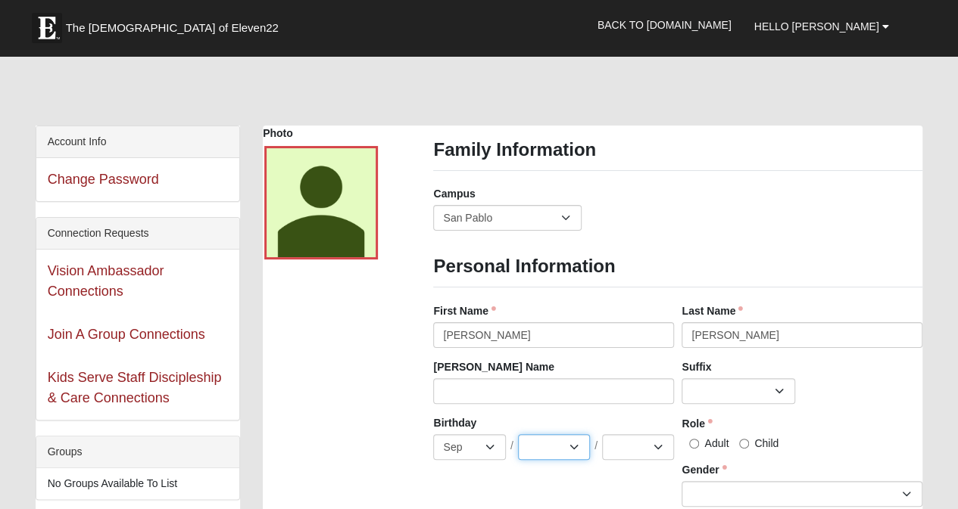
click at [518, 435] on select "1 2 3 4 5 6 7 8 9 10 11 12 13 14 15 16 17 18 19 20 21 22 23 24 25 26 27 28 29 3…" at bounding box center [554, 448] width 72 height 26
click at [649, 444] on select "2025 2024 2023 2022 2021 2020 2019 2018 2017 2016 2015 2014 2013 2012 2011 2010…" at bounding box center [638, 448] width 72 height 26
select select "2012"
click at [602, 435] on select "2025 2024 2023 2022 2021 2020 2019 2018 2017 2016 2015 2014 2013 2012 2011 2010…" at bounding box center [638, 448] width 72 height 26
click at [748, 447] on input "Child" at bounding box center [744, 444] width 10 height 10
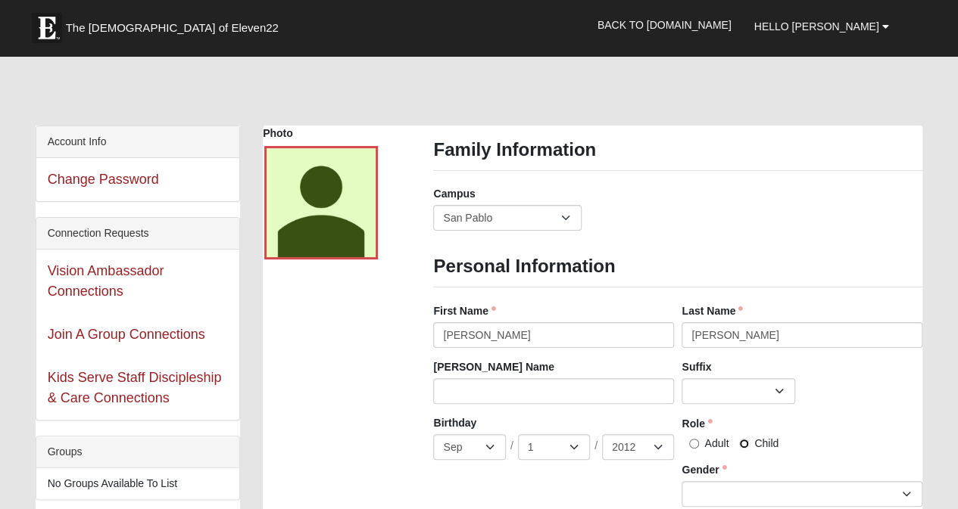
radio input "true"
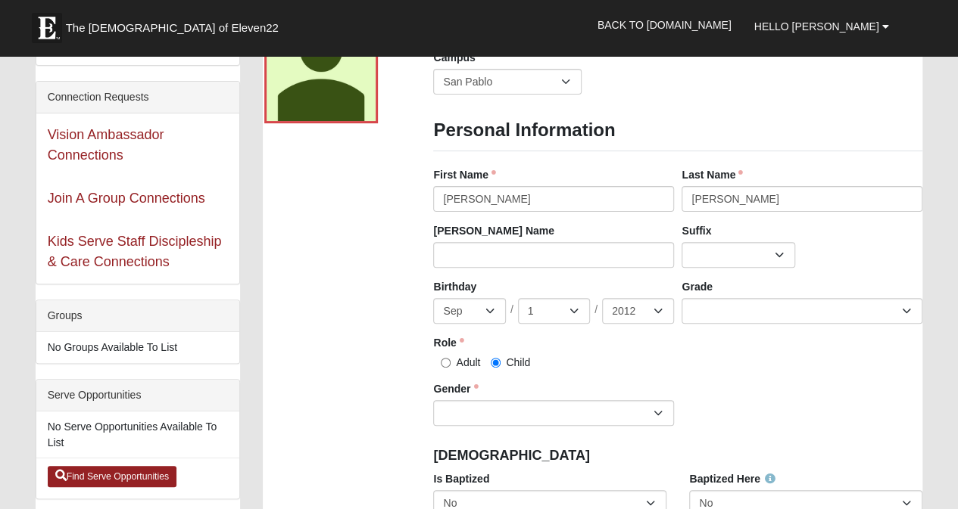
scroll to position [151, 0]
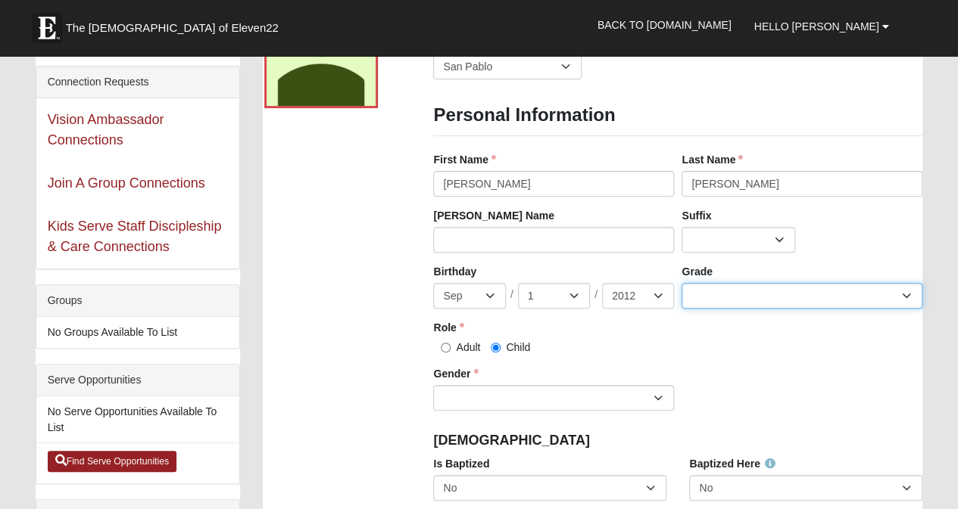
click at [814, 297] on select "K 1st 2nd 3rd 4th 5th 6th 7th 8th 9th 10th 11th 12th" at bounding box center [801, 296] width 241 height 26
select select "4"
click at [681, 283] on select "K 1st 2nd 3rd 4th 5th 6th 7th 8th 9th 10th 11th 12th" at bounding box center [801, 296] width 241 height 26
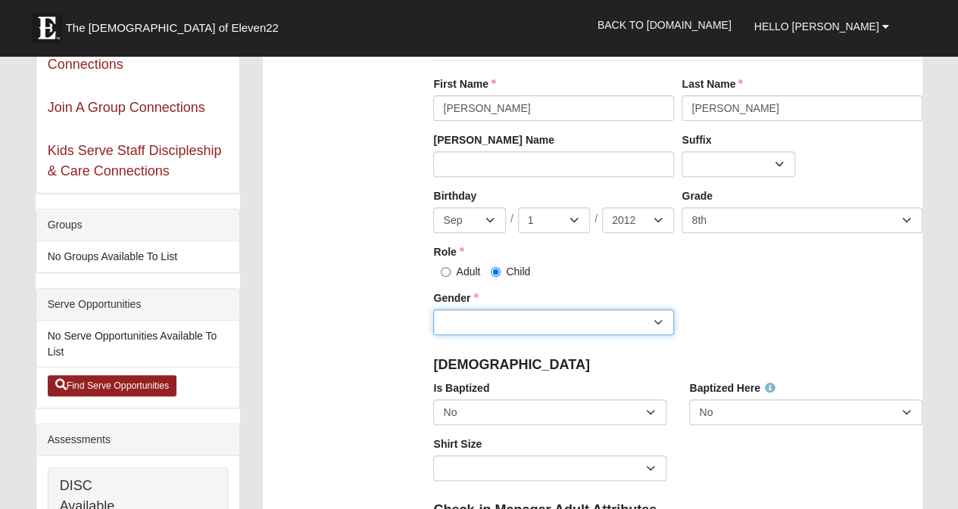
click at [623, 323] on select "Male Female" at bounding box center [553, 323] width 241 height 26
select select "[DEMOGRAPHIC_DATA]"
click at [433, 310] on select "Male Female" at bounding box center [553, 323] width 241 height 26
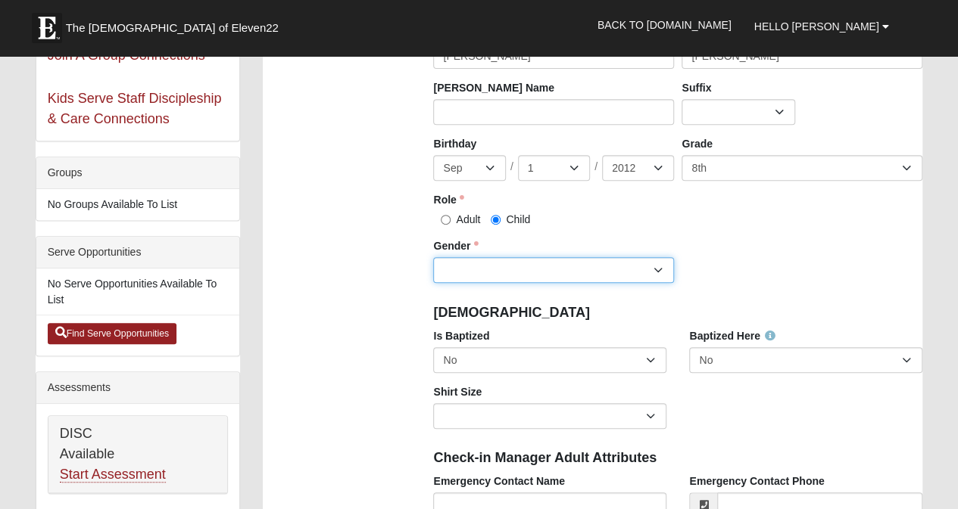
scroll to position [303, 0]
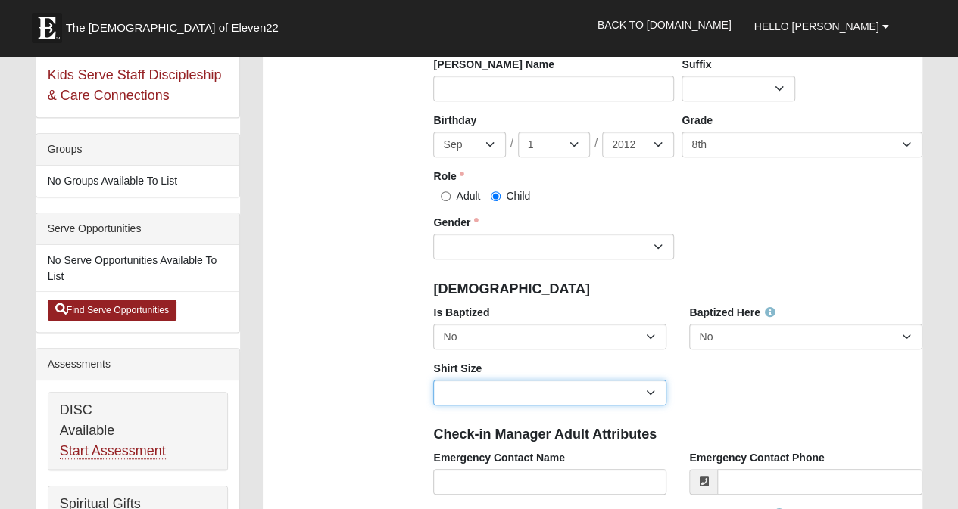
click at [653, 396] on select "Adult Small Adult Medium Adult Large Adult XL Adult XXL Adult 3XL Adult 4XL You…" at bounding box center [549, 393] width 233 height 26
select select "Adult Small"
click at [433, 380] on select "Adult Small Adult Medium Adult Large Adult XL Adult XXL Adult 3XL Adult 4XL You…" at bounding box center [549, 393] width 233 height 26
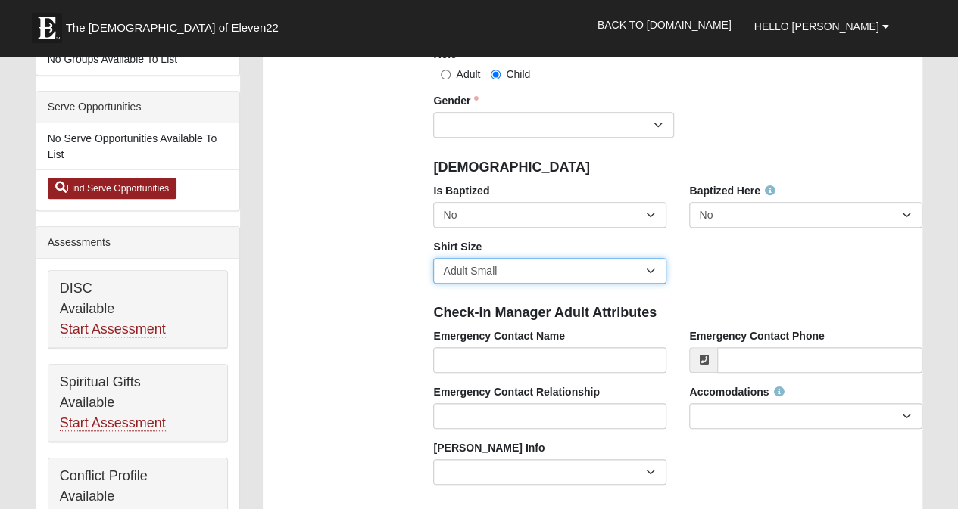
scroll to position [454, 0]
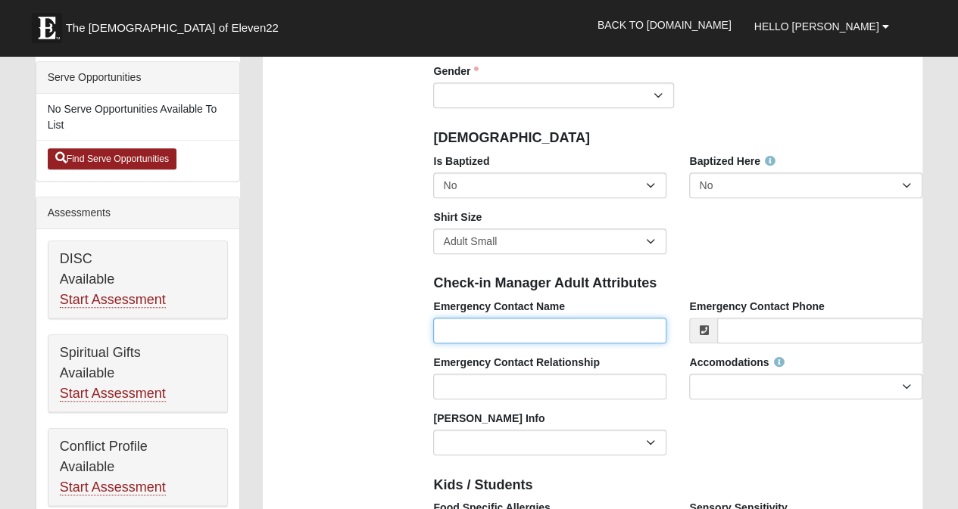
click at [513, 325] on input "Emergency Contact Name" at bounding box center [549, 331] width 233 height 26
type input "[PERSON_NAME]"
type input "[PHONE_NUMBER]"
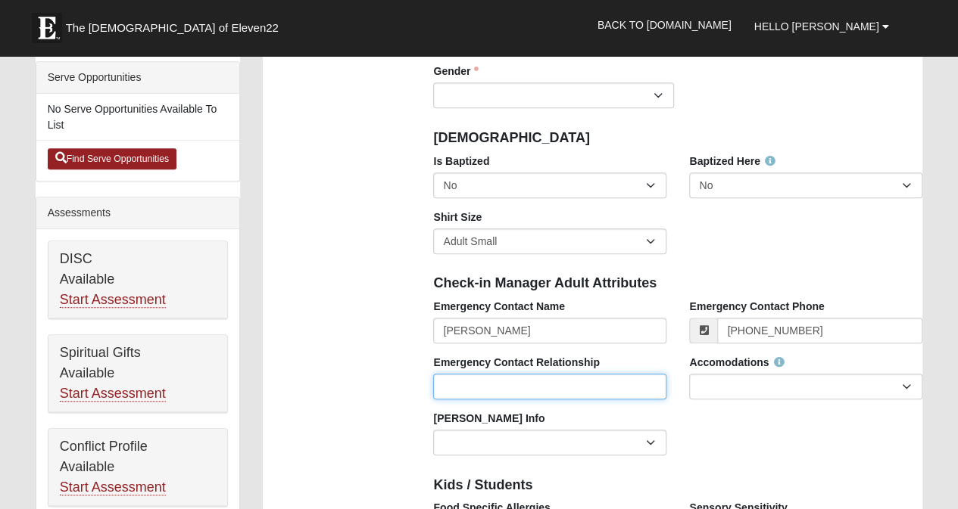
click at [512, 390] on input "Emergency Contact Relationship" at bounding box center [549, 387] width 233 height 26
type input "Father"
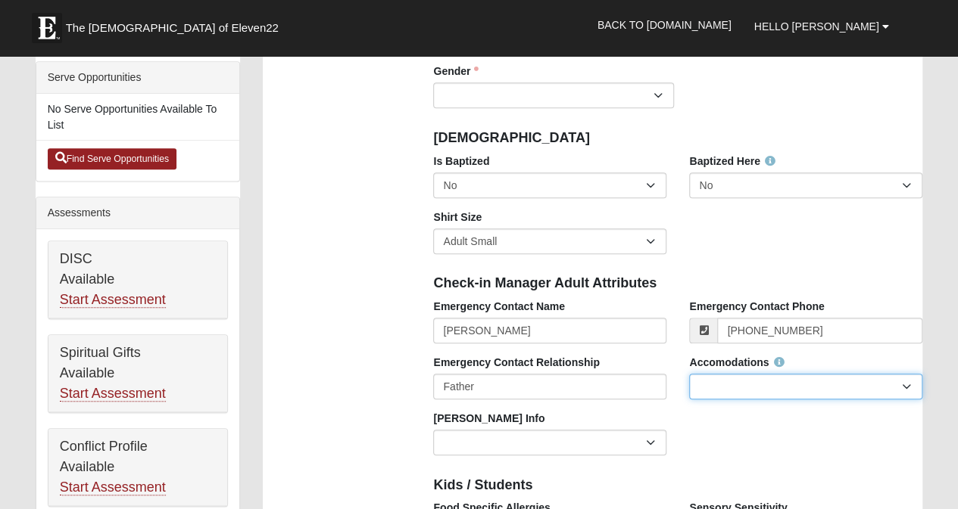
click at [733, 377] on select "None Needed Self Contained Special Needs Needs a Buddy Needs an ASL Interpreter…" at bounding box center [805, 387] width 233 height 26
select select "None Needed"
click at [689, 374] on select "None Needed Self Contained Special Needs Needs a Buddy Needs an ASL Interpreter…" at bounding box center [805, 387] width 233 height 26
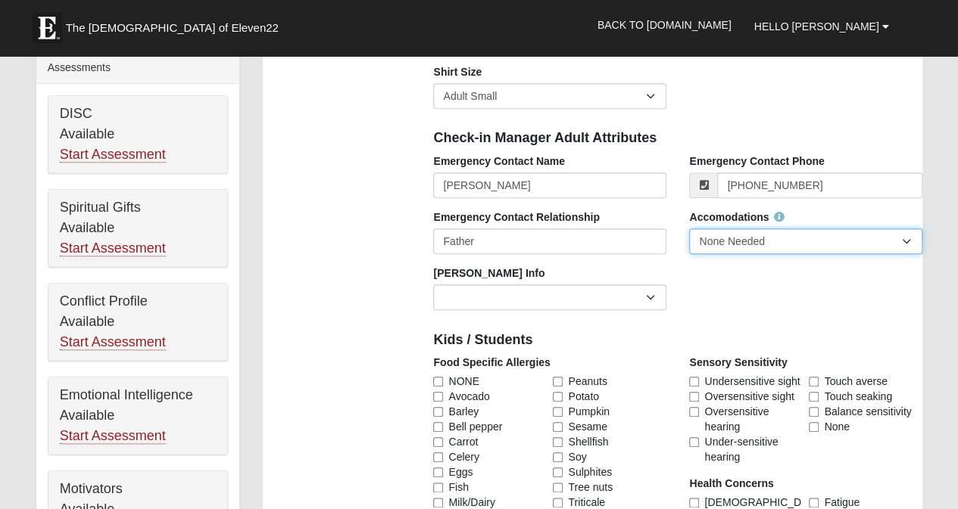
scroll to position [606, 0]
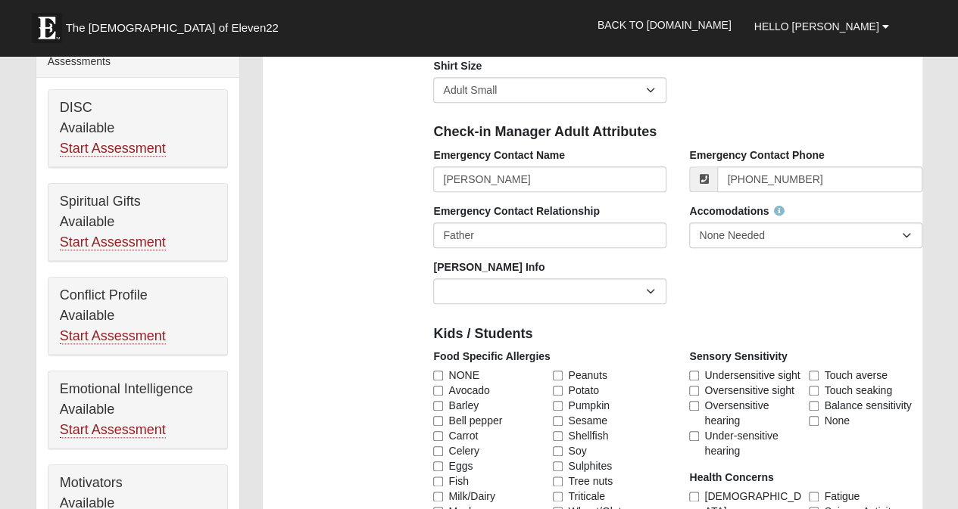
click at [444, 375] on label "NONE" at bounding box center [490, 375] width 114 height 15
click at [443, 375] on input "NONE" at bounding box center [438, 376] width 10 height 10
checkbox input "true"
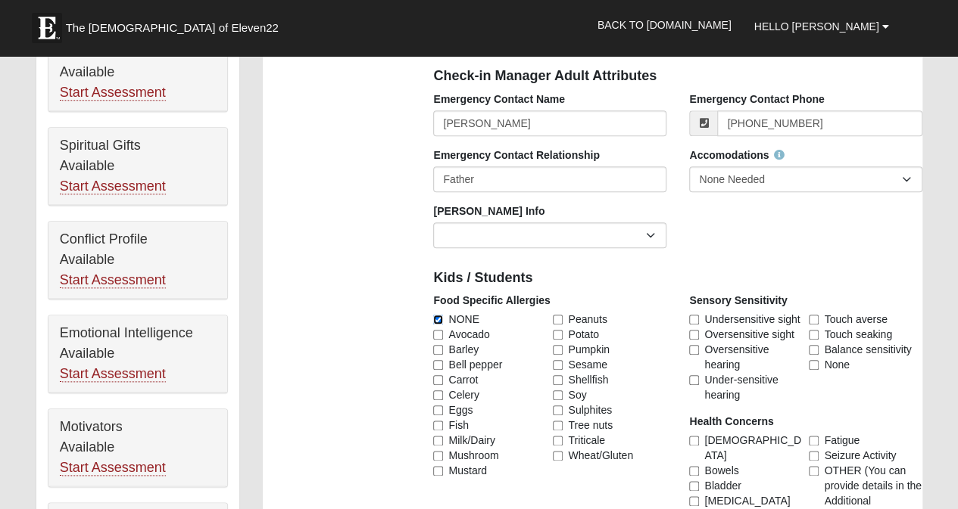
scroll to position [757, 0]
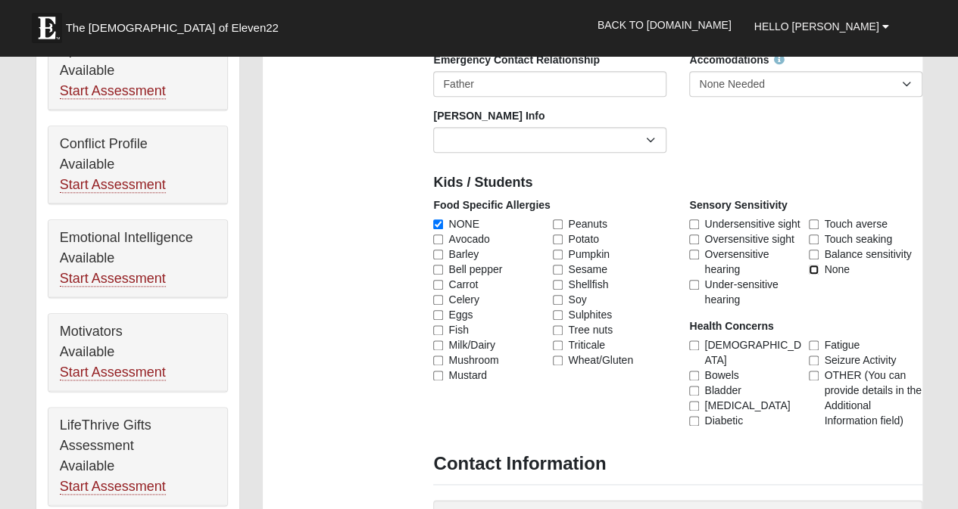
click at [813, 266] on input "None" at bounding box center [813, 270] width 10 height 10
checkbox input "true"
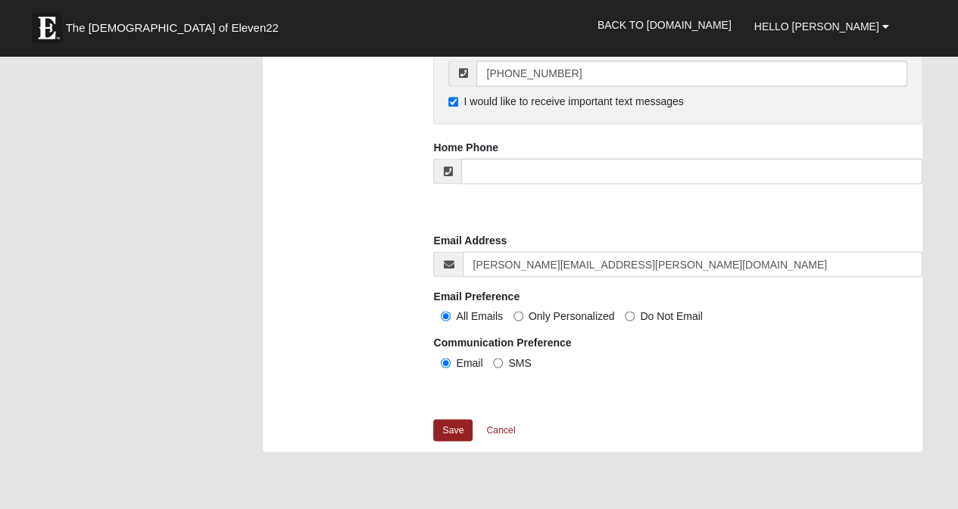
scroll to position [1363, 0]
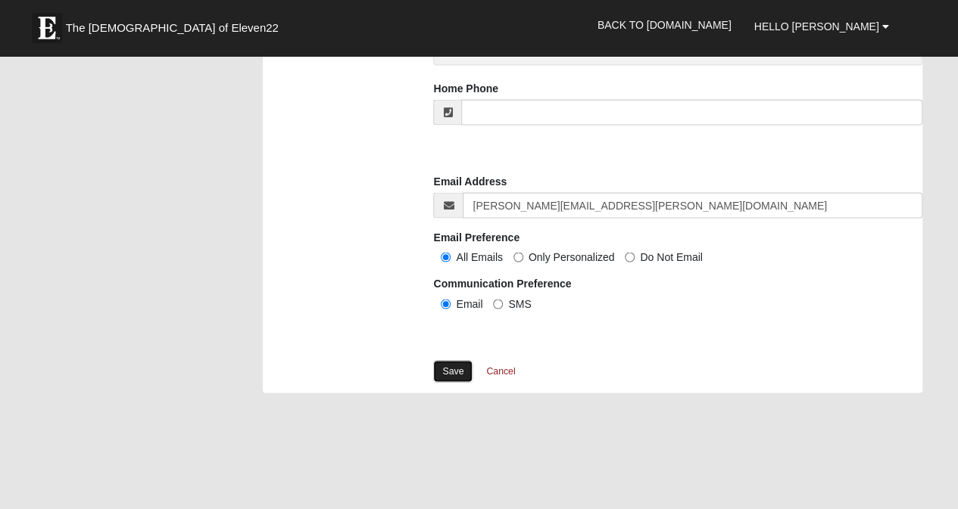
click at [452, 367] on link "Save" at bounding box center [452, 371] width 39 height 22
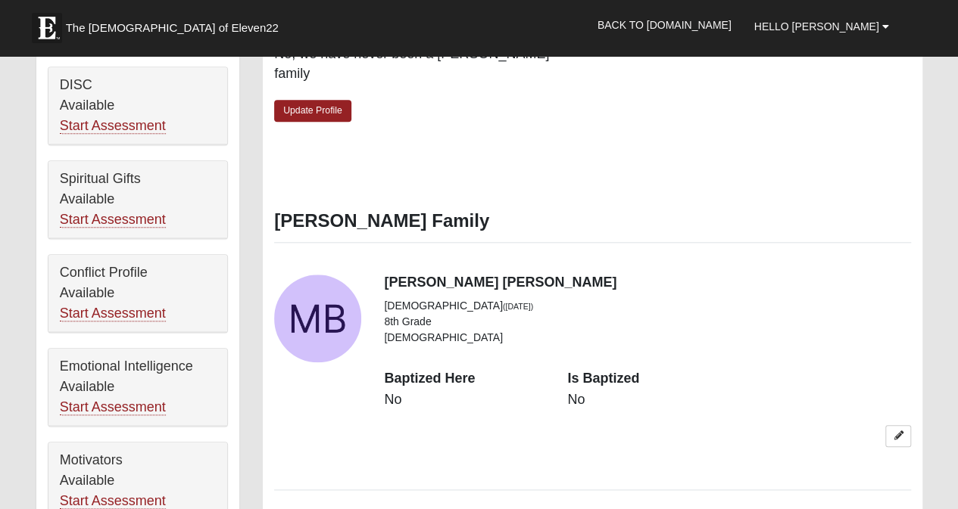
scroll to position [606, 0]
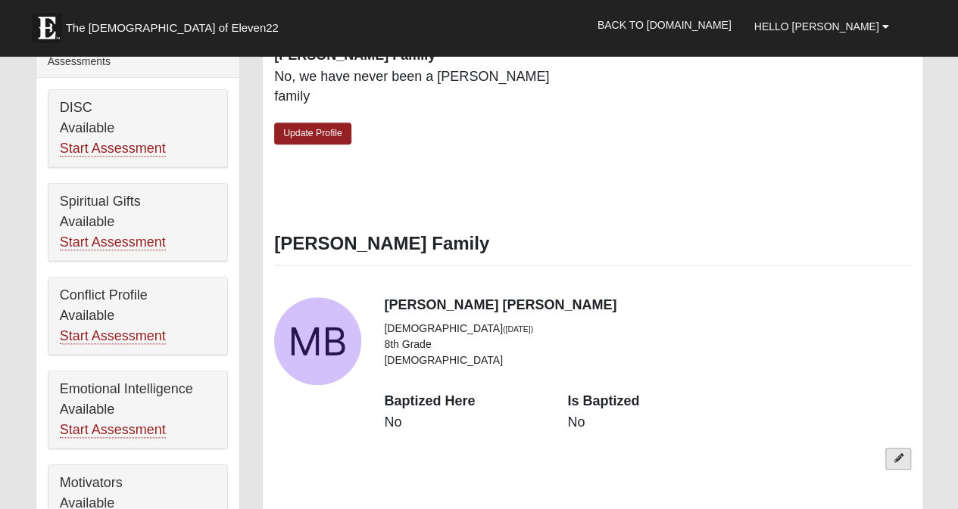
click at [899, 454] on icon at bounding box center [897, 458] width 9 height 9
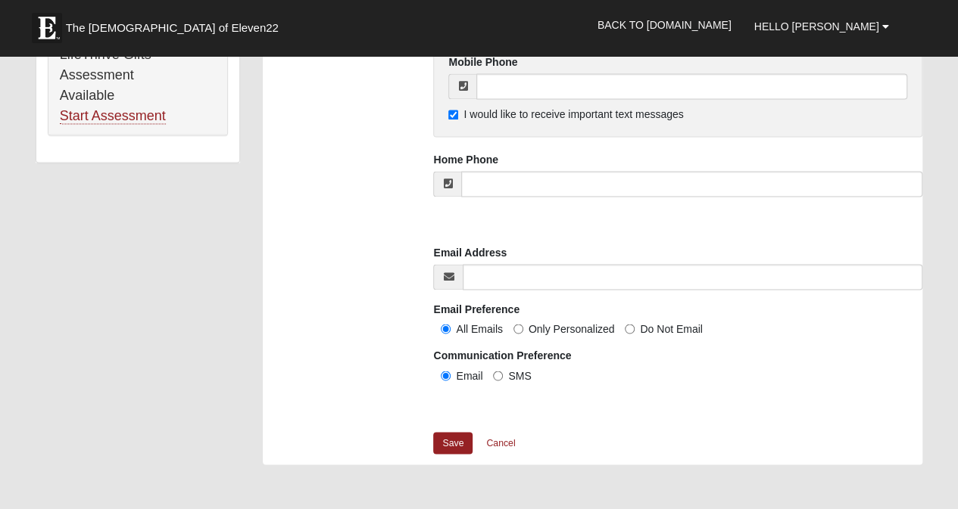
scroll to position [1363, 0]
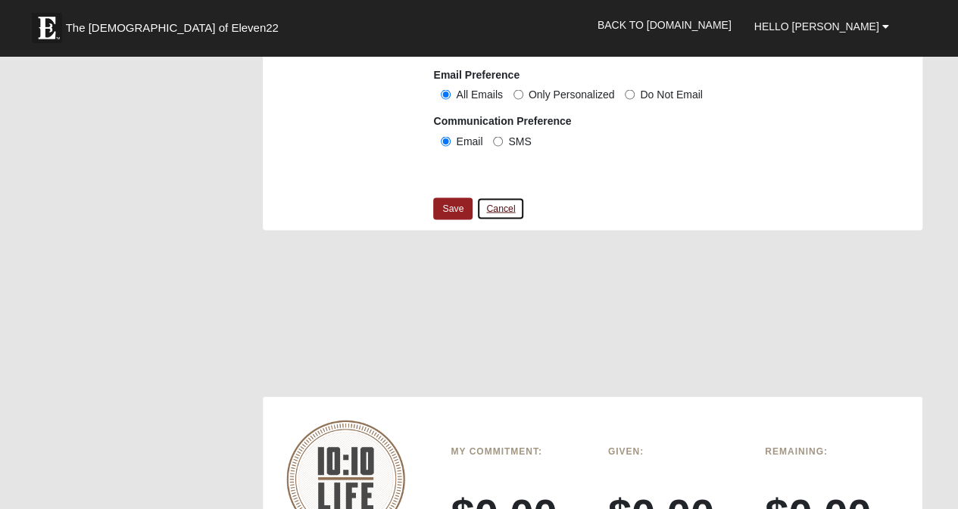
click at [505, 203] on link "Cancel" at bounding box center [500, 208] width 48 height 23
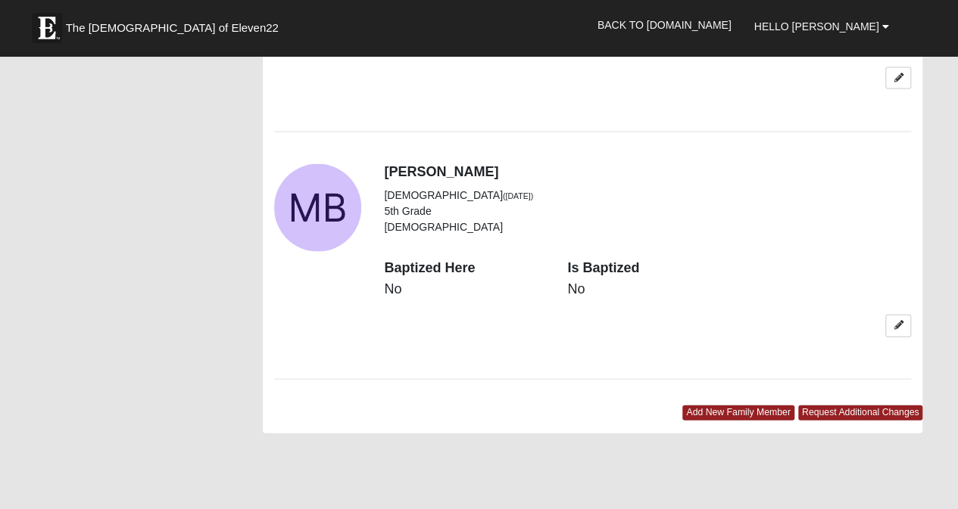
scroll to position [1514, 0]
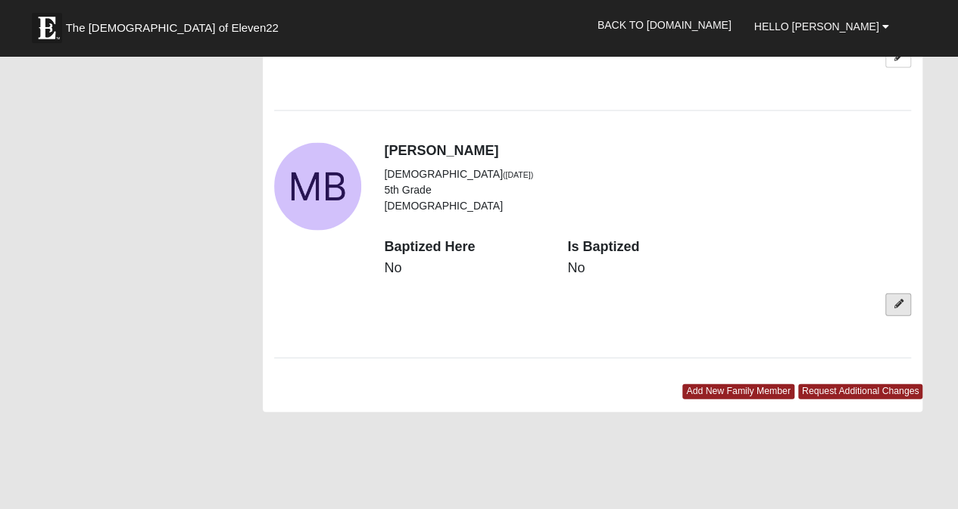
click at [899, 294] on link at bounding box center [898, 305] width 26 height 22
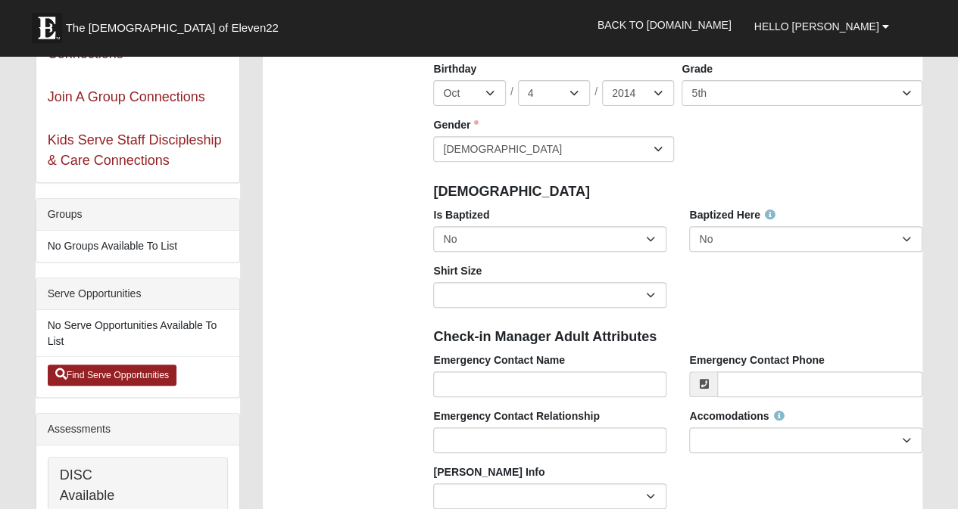
scroll to position [303, 0]
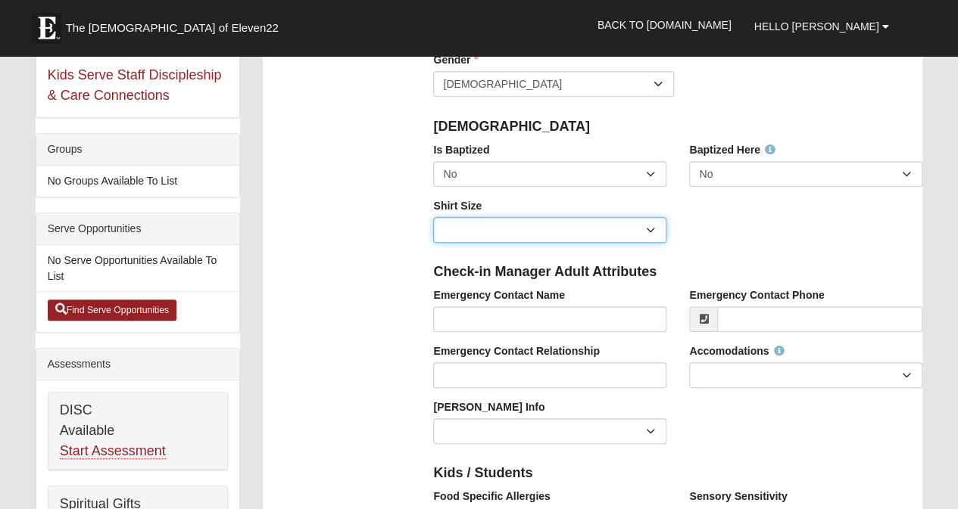
click at [651, 231] on select "Adult Small Adult Medium Adult Large Adult XL Adult XXL Adult 3XL Adult 4XL You…" at bounding box center [549, 230] width 233 height 26
select select "Adult Small"
click at [433, 217] on select "Adult Small Adult Medium Adult Large Adult XL Adult XXL Adult 3XL Adult 4XL You…" at bounding box center [549, 230] width 233 height 26
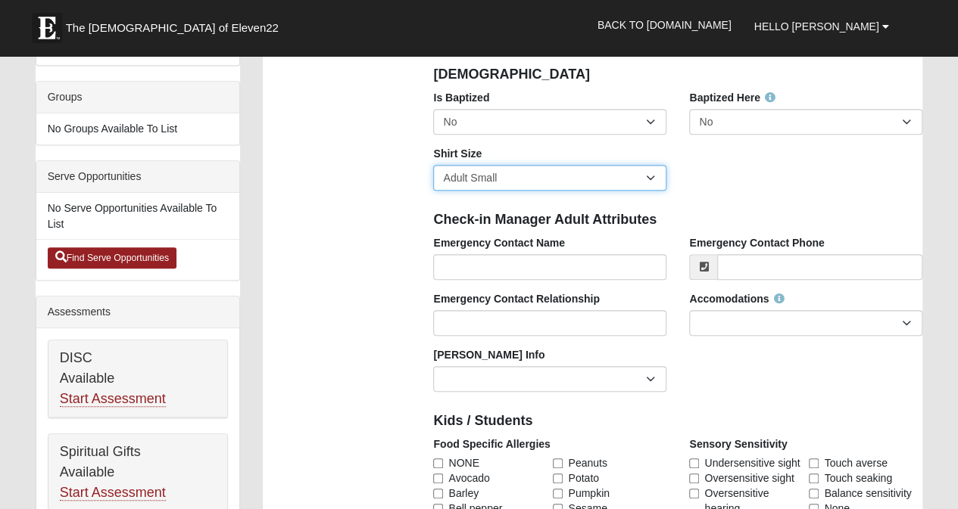
scroll to position [378, 0]
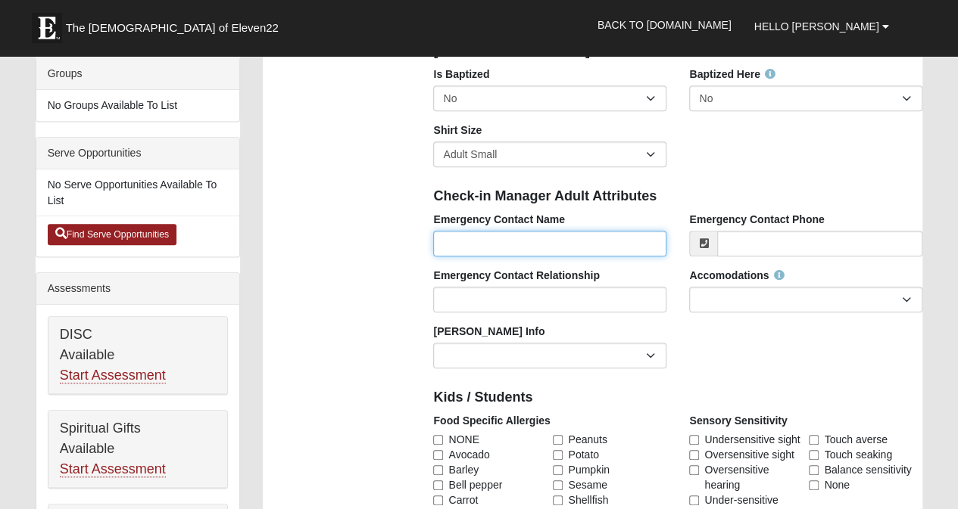
click at [559, 246] on input "Emergency Contact Name" at bounding box center [549, 244] width 233 height 26
type input "[PERSON_NAME]"
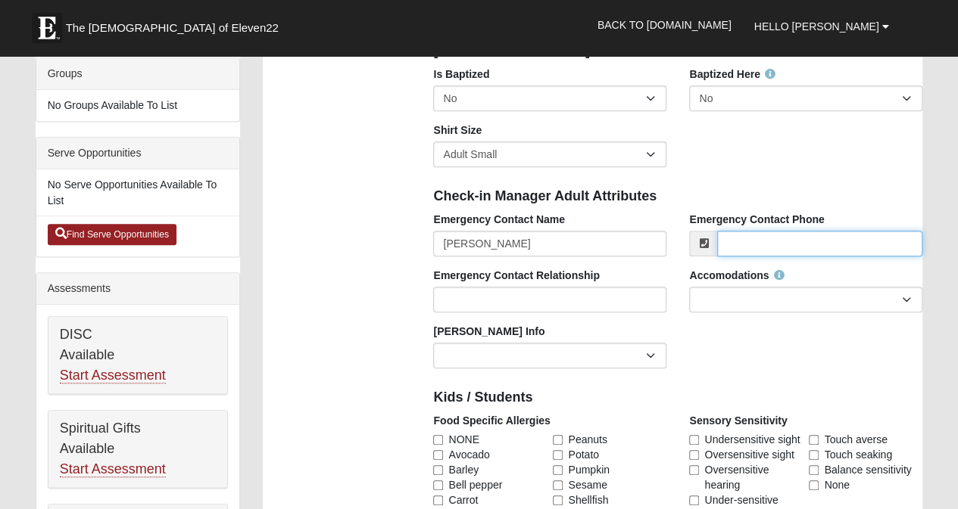
type input "9043866640"
type input "[PERSON_NAME][EMAIL_ADDRESS][PERSON_NAME][DOMAIN_NAME]"
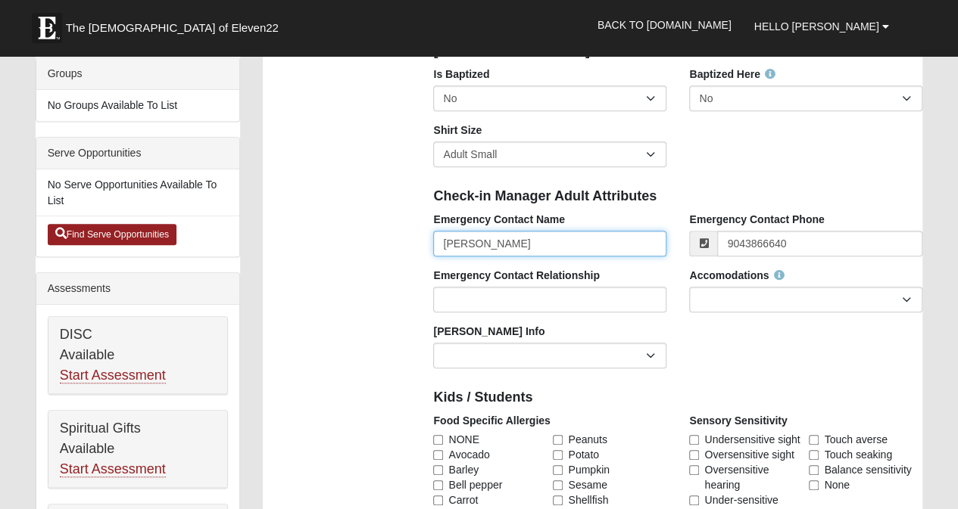
type input "[PHONE_NUMBER]"
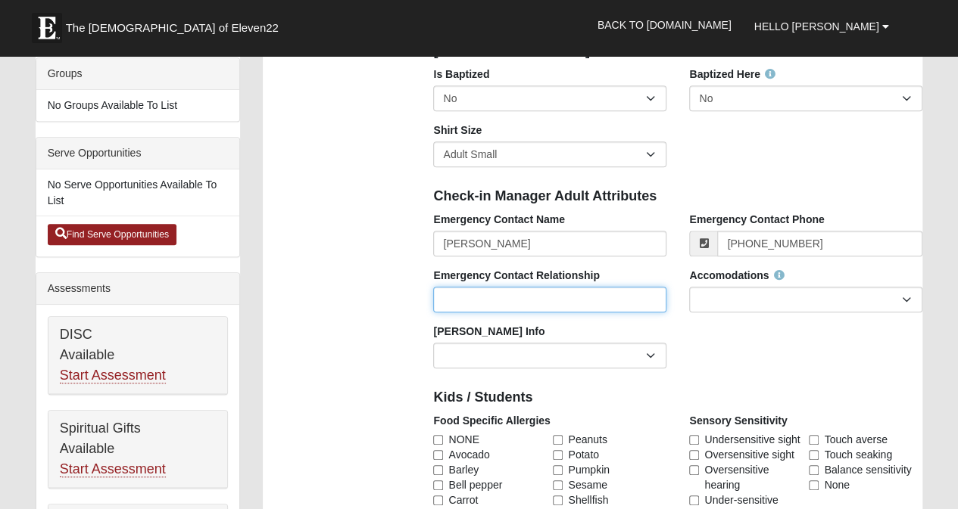
click at [537, 300] on input "Emergency Contact Relationship" at bounding box center [549, 300] width 233 height 26
type input "Father"
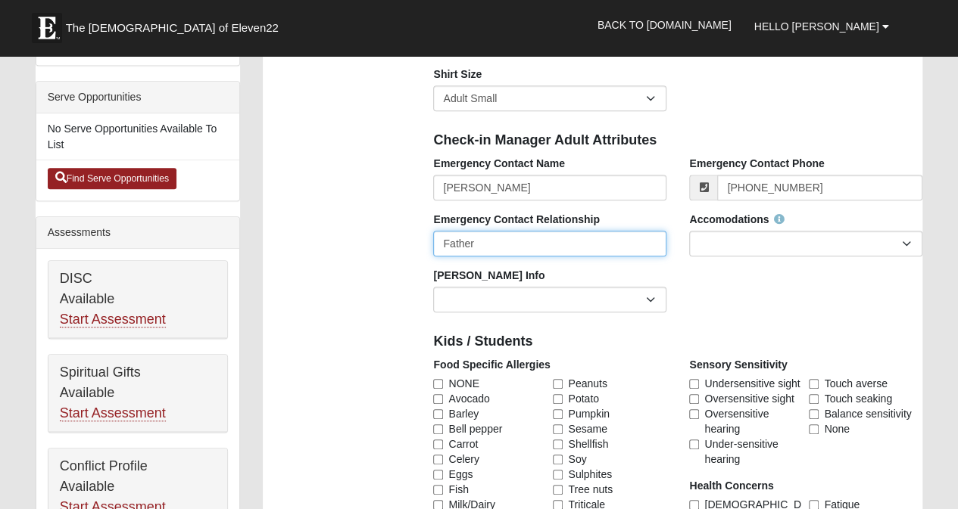
scroll to position [454, 0]
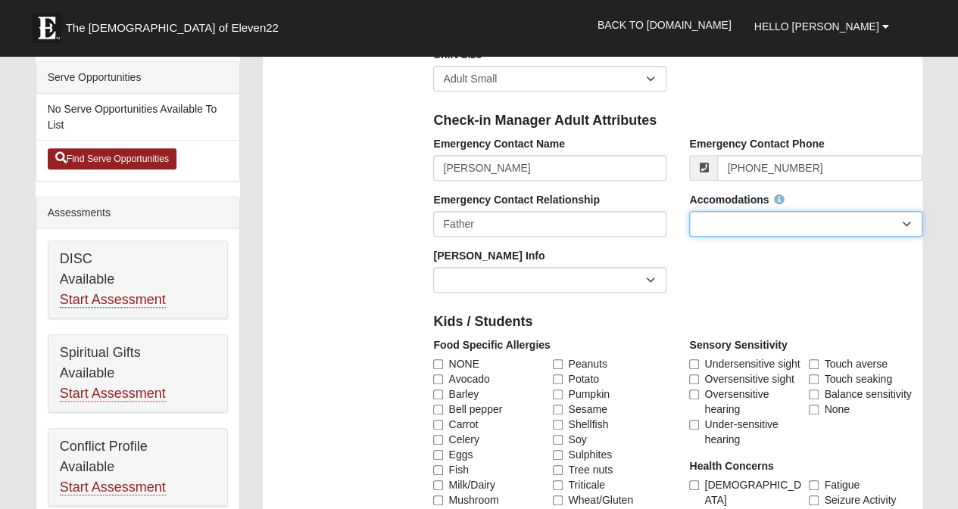
click at [749, 223] on select "None Needed Self Contained Special Needs Needs a Buddy Needs an ASL Interpreter…" at bounding box center [805, 224] width 233 height 26
select select "None Needed"
click at [689, 211] on select "None Needed Self Contained Special Needs Needs a Buddy Needs an ASL Interpreter…" at bounding box center [805, 224] width 233 height 26
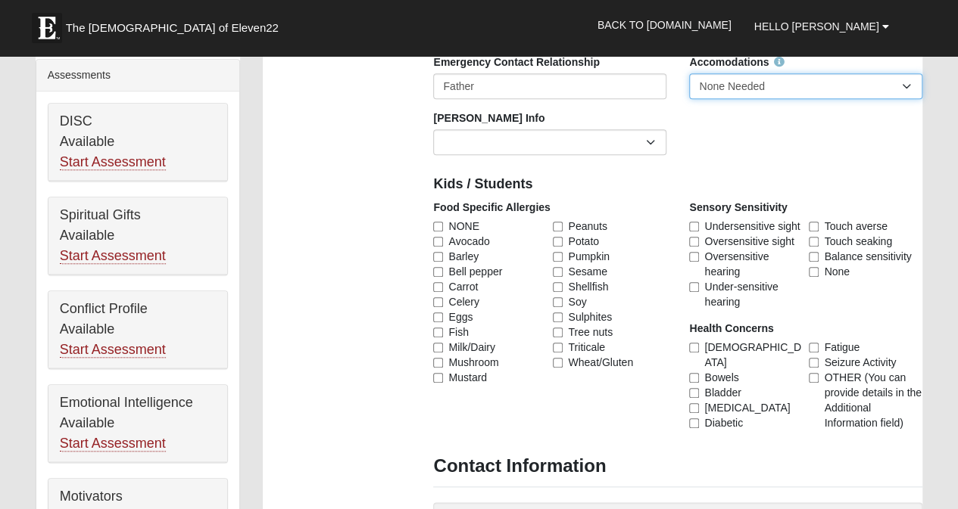
scroll to position [606, 0]
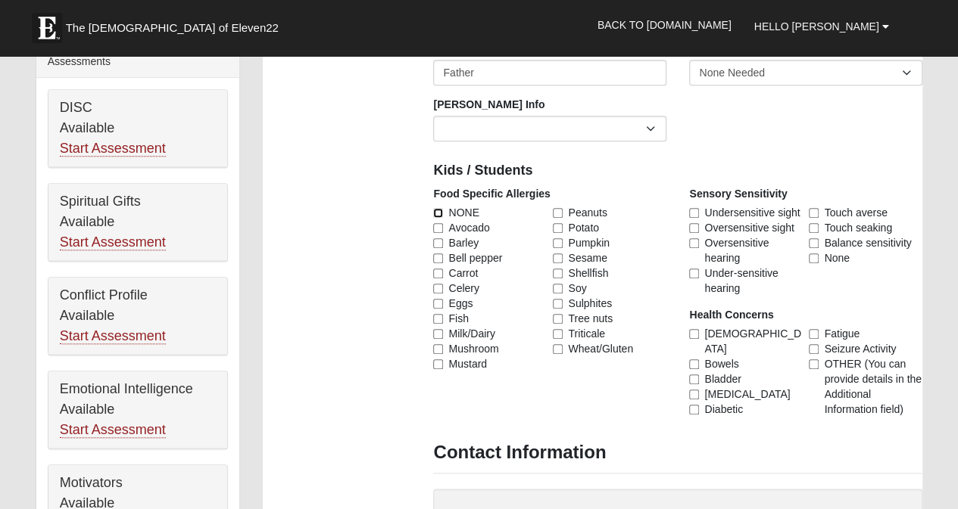
click at [438, 214] on input "NONE" at bounding box center [438, 213] width 10 height 10
checkbox input "true"
click at [816, 256] on input "None" at bounding box center [813, 259] width 10 height 10
checkbox input "true"
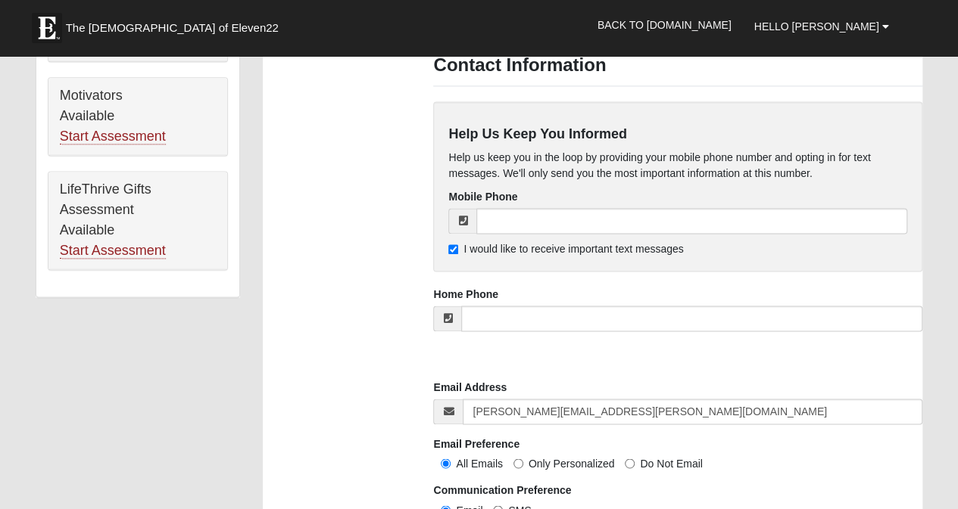
scroll to position [1060, 0]
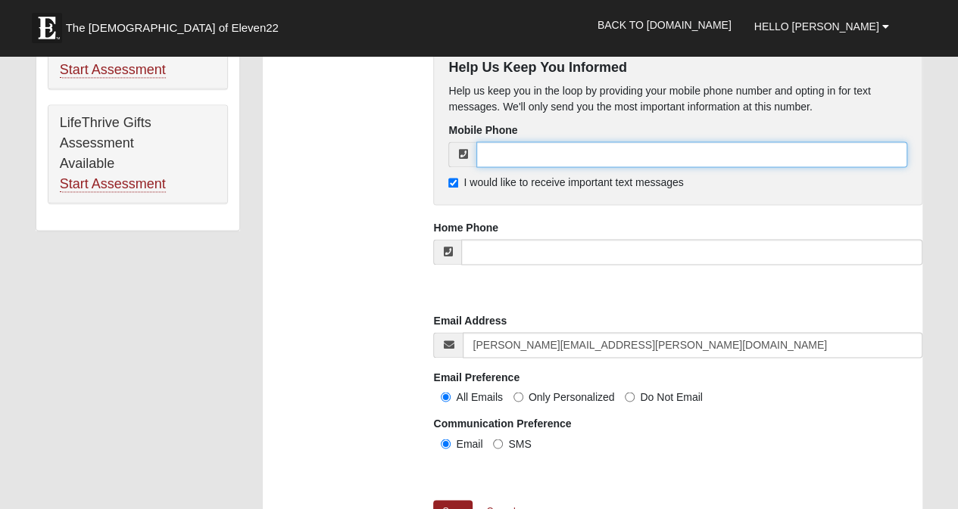
click at [544, 154] on input "tel" at bounding box center [691, 155] width 431 height 26
type input "[PHONE_NUMBER]"
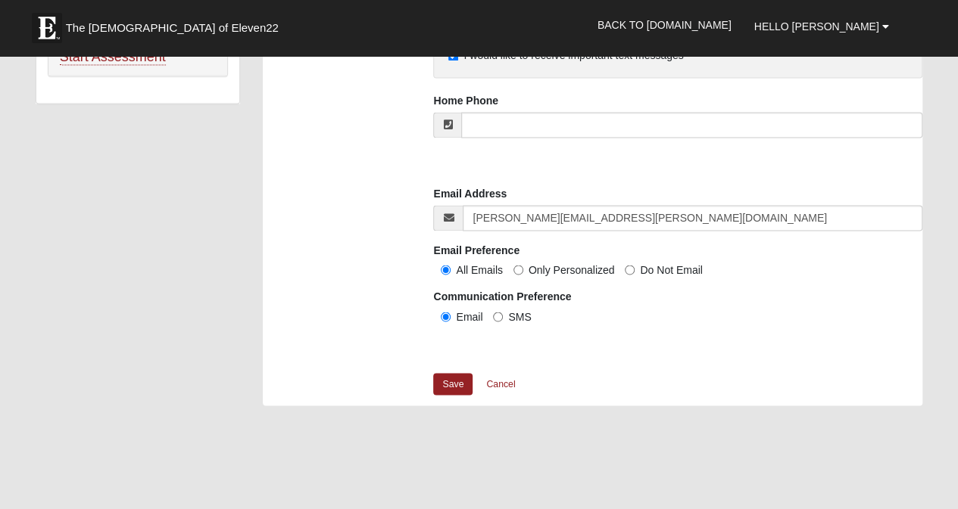
scroll to position [1211, 0]
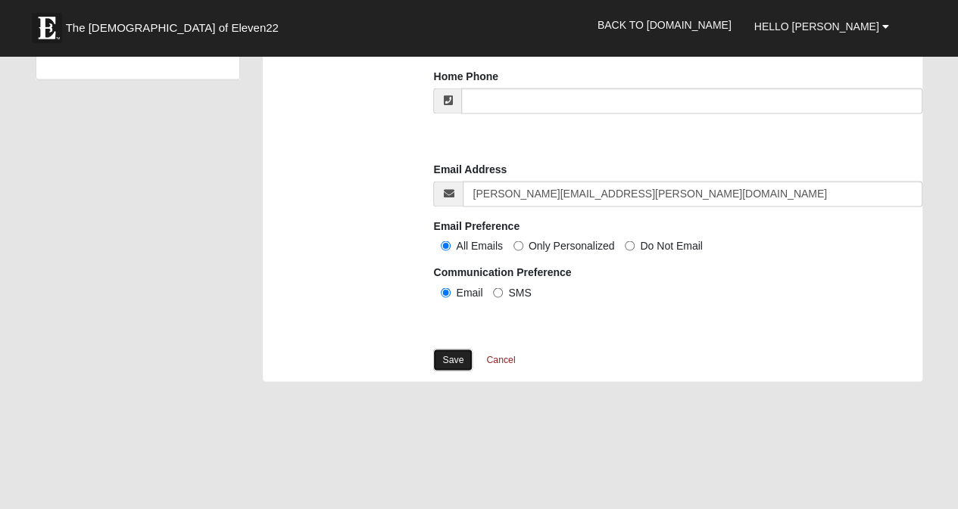
click at [452, 360] on link "Save" at bounding box center [452, 360] width 39 height 22
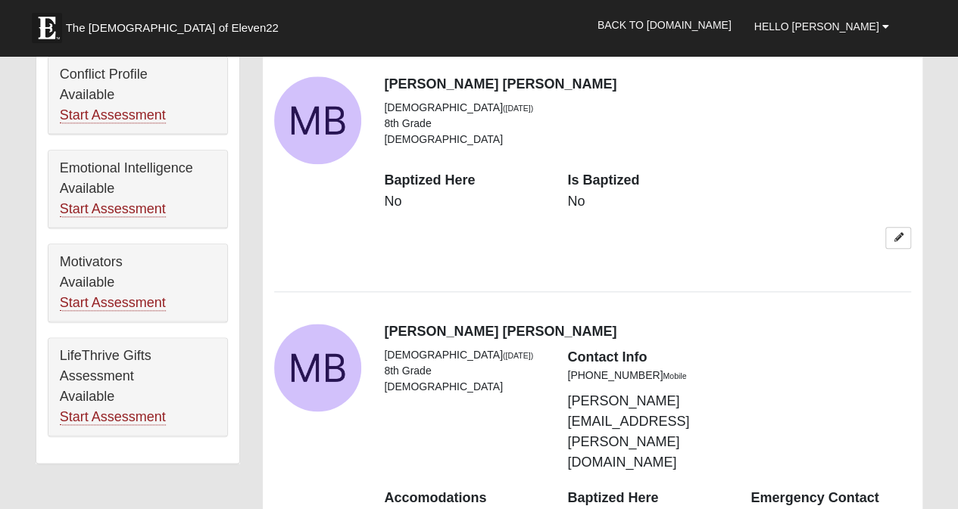
scroll to position [833, 0]
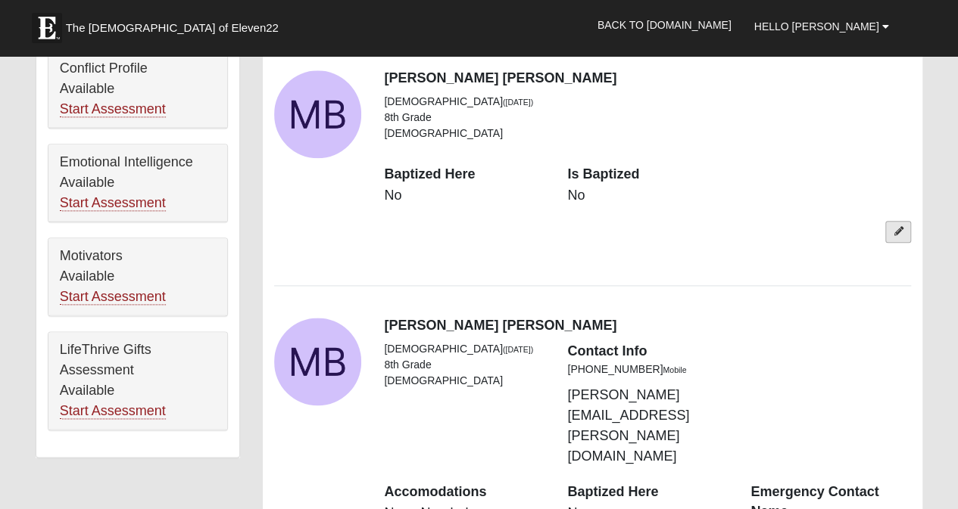
click at [899, 227] on icon at bounding box center [897, 231] width 9 height 9
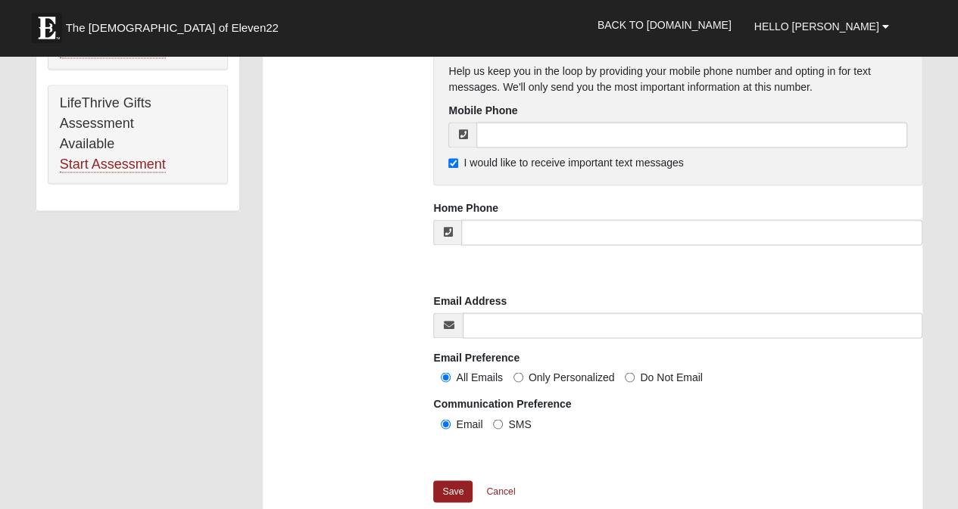
scroll to position [1135, 0]
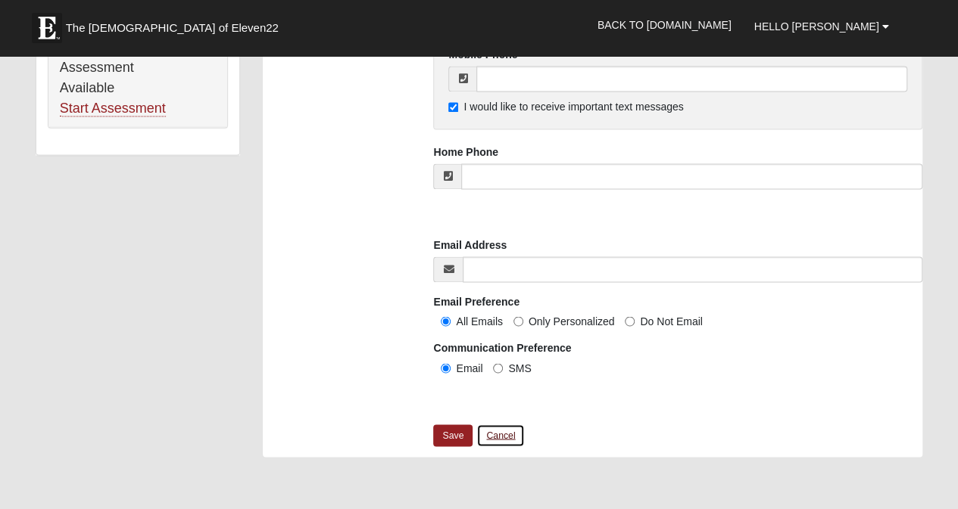
click at [506, 432] on link "Cancel" at bounding box center [500, 435] width 48 height 23
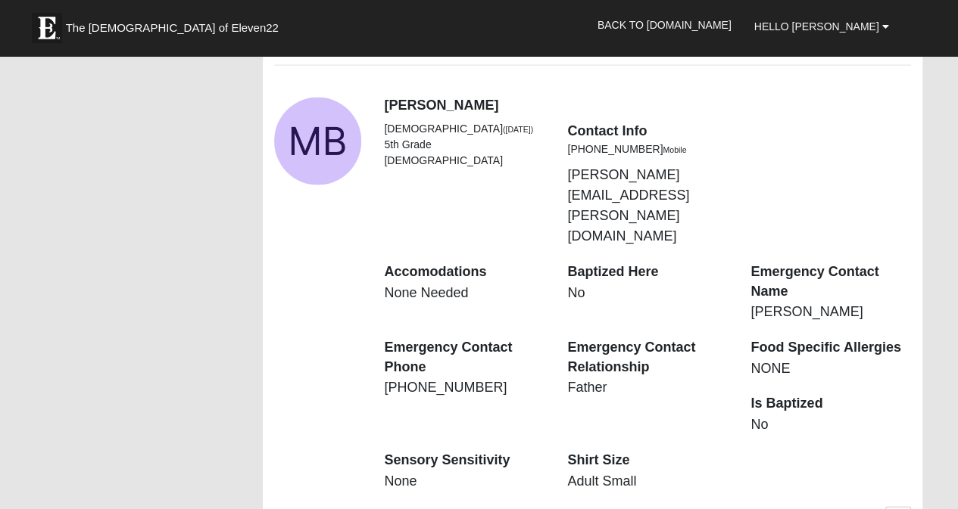
scroll to position [1741, 0]
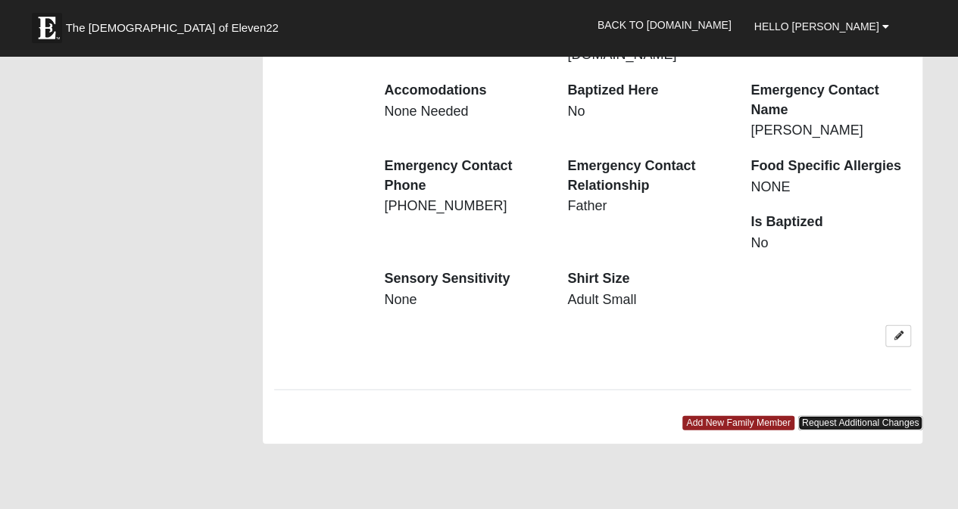
click at [845, 416] on link "Request Additional Changes" at bounding box center [860, 423] width 125 height 14
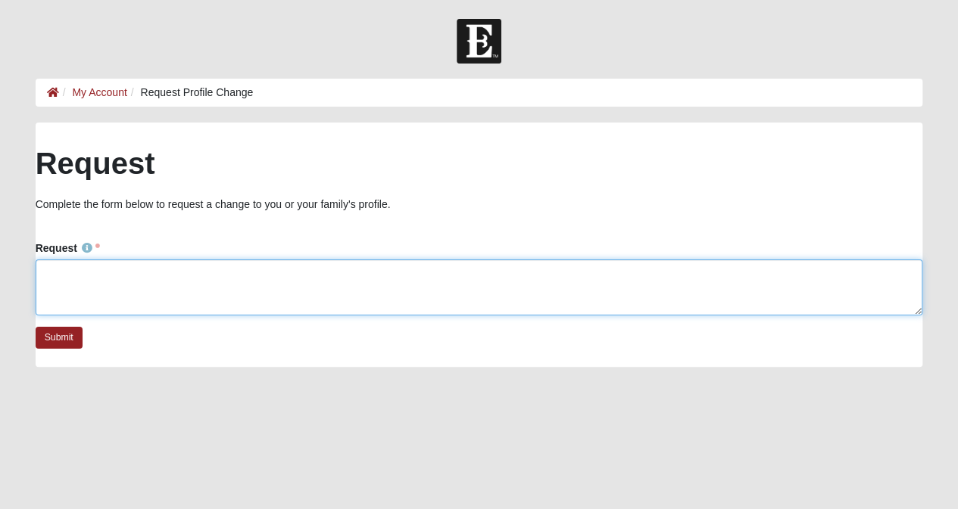
click at [94, 278] on textarea "Request" at bounding box center [479, 288] width 887 height 56
type textarea "D"
type textarea "P"
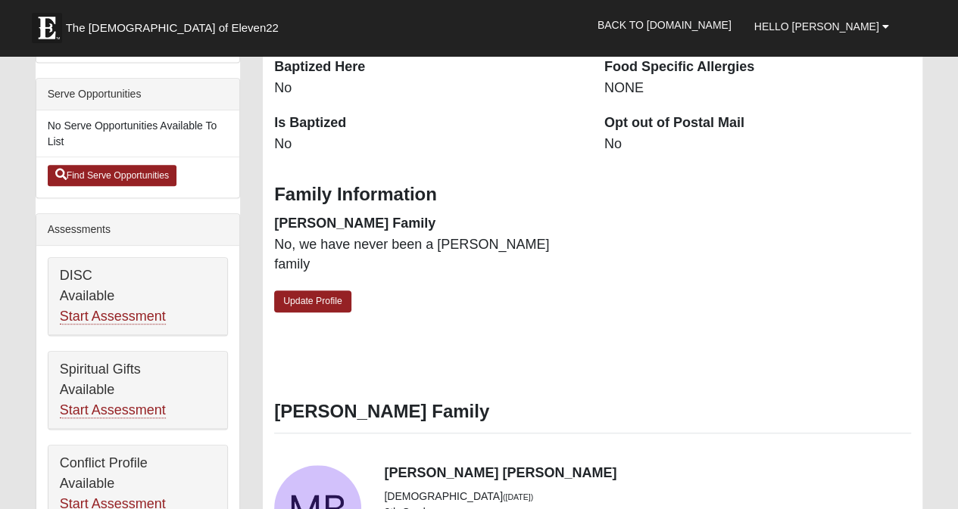
scroll to position [454, 0]
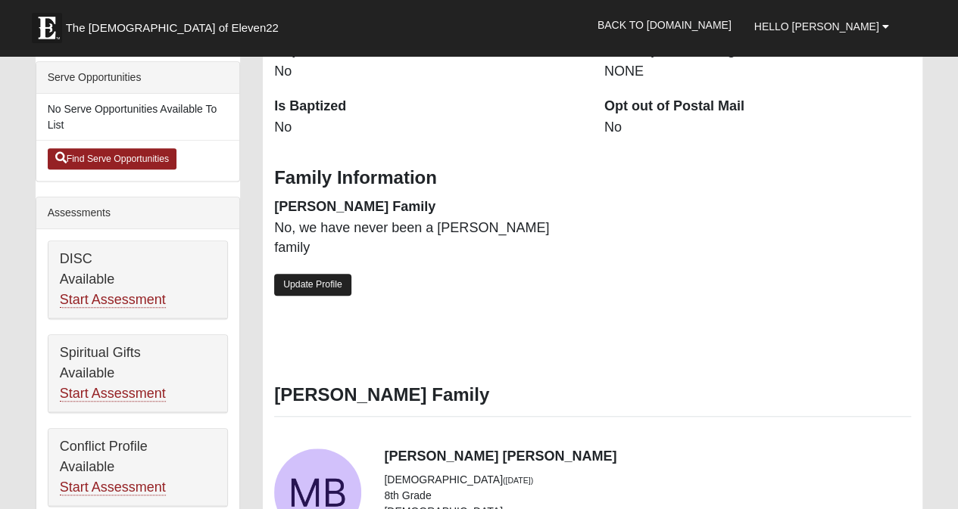
click at [327, 274] on link "Update Profile" at bounding box center [312, 285] width 77 height 22
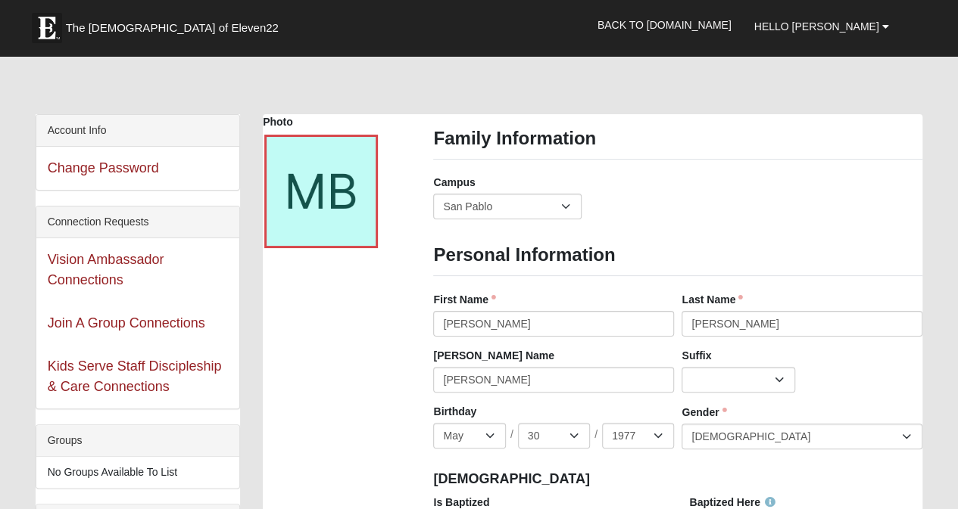
scroll to position [0, 0]
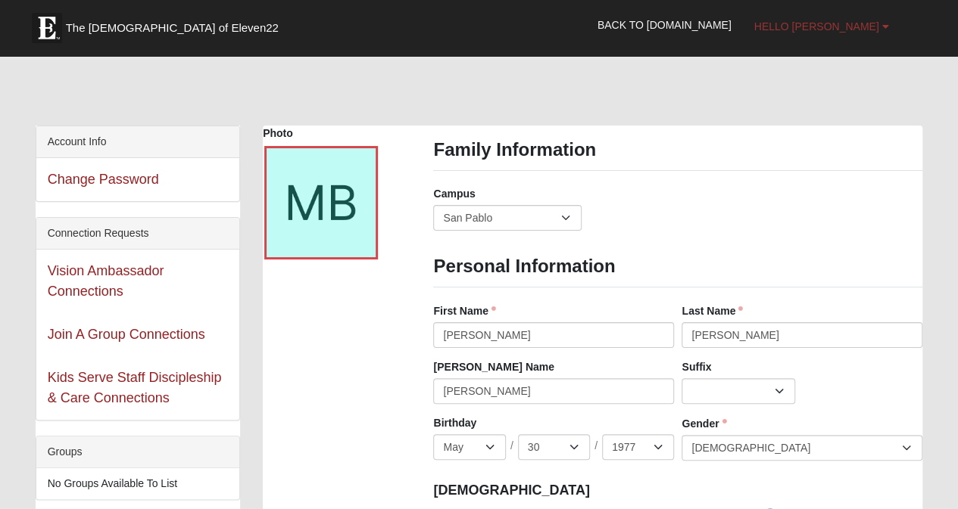
click at [874, 23] on span "Hello [PERSON_NAME]" at bounding box center [816, 26] width 125 height 12
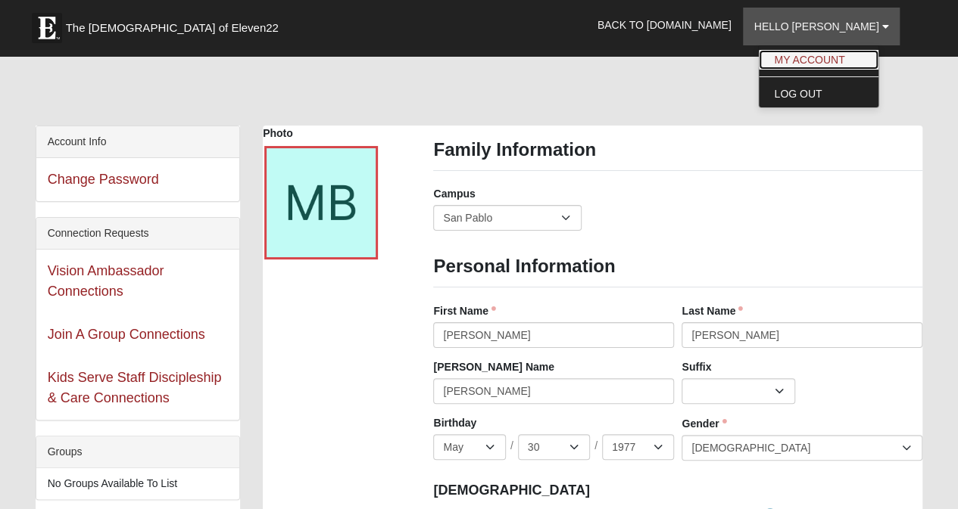
click at [863, 63] on link "My Account" at bounding box center [818, 60] width 120 height 20
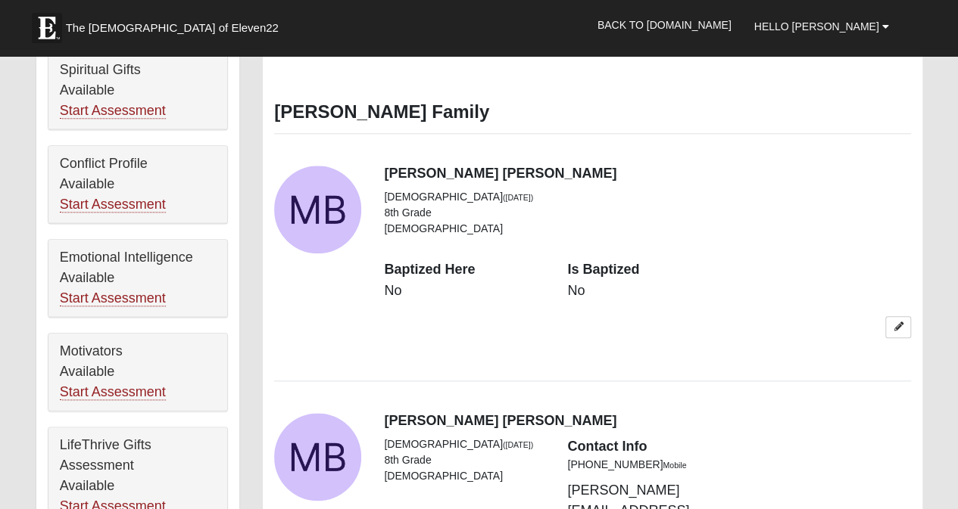
scroll to position [681, 0]
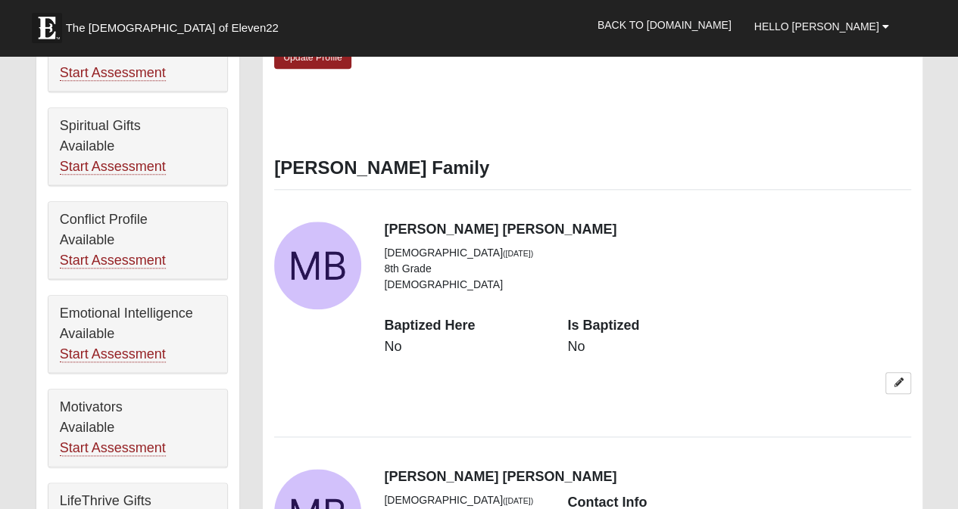
drag, startPoint x: 481, startPoint y: 226, endPoint x: 457, endPoint y: 235, distance: 26.1
click at [457, 261] on li "8th Grade" at bounding box center [464, 269] width 160 height 16
click at [895, 378] on icon at bounding box center [897, 382] width 9 height 9
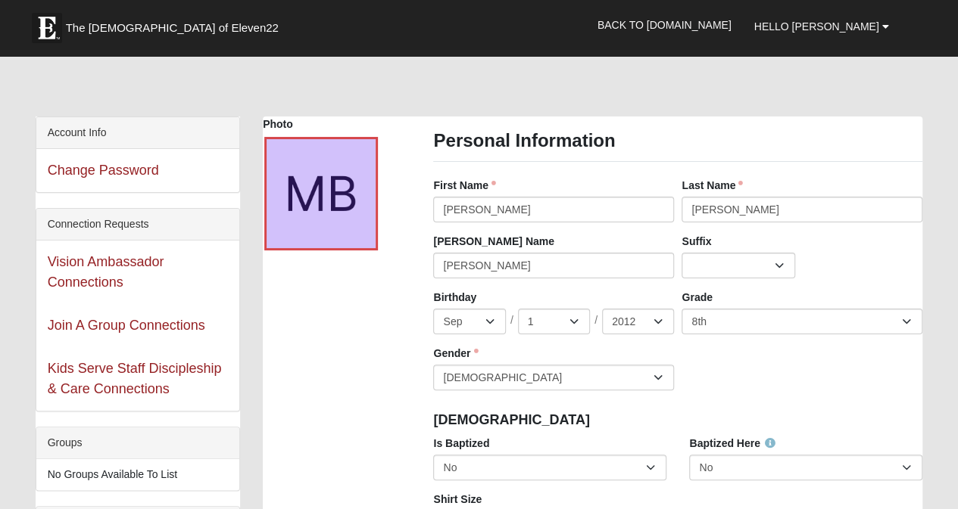
scroll to position [0, 0]
